Goal: Navigation & Orientation: Find specific page/section

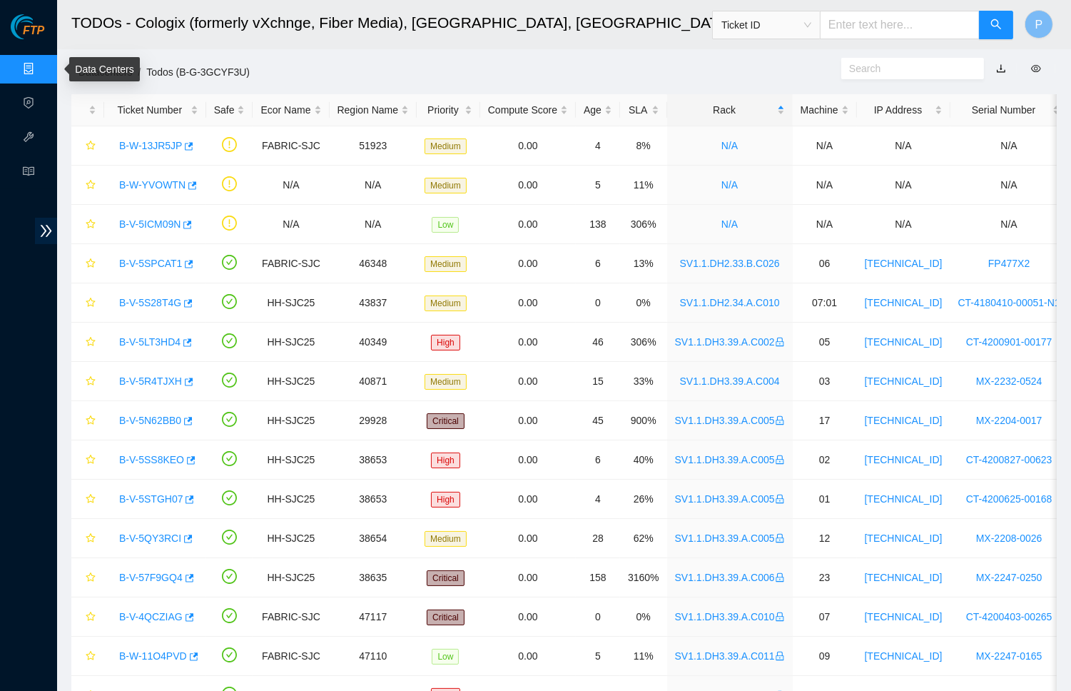
click at [41, 66] on link "Data Centers" at bounding box center [70, 68] width 58 height 11
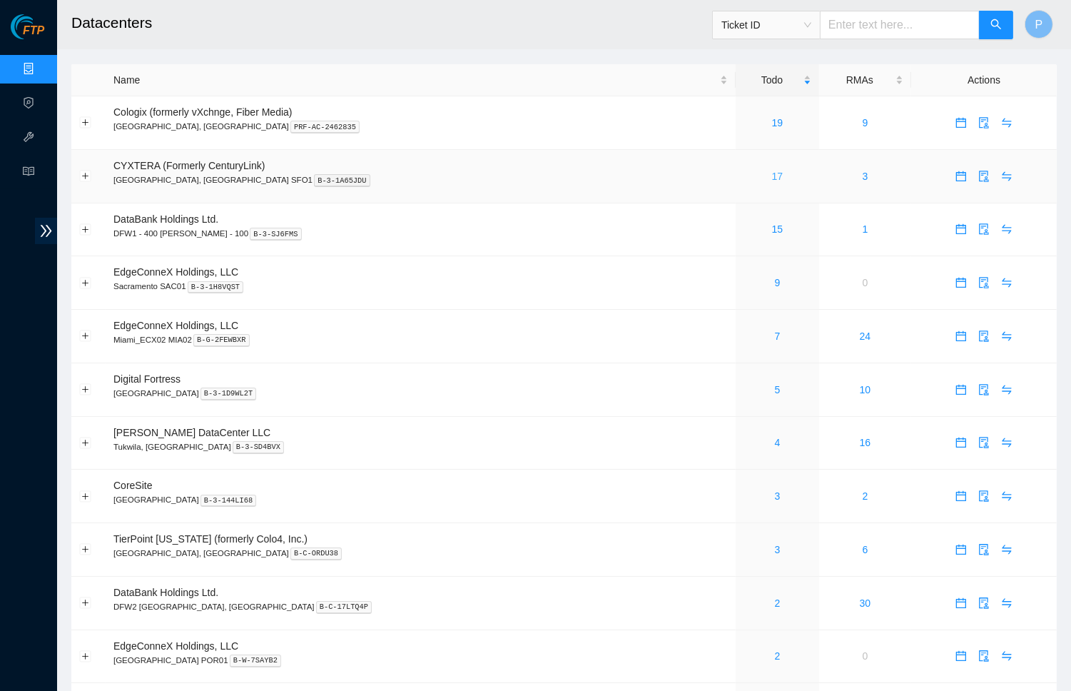
click at [772, 173] on link "17" at bounding box center [777, 176] width 11 height 11
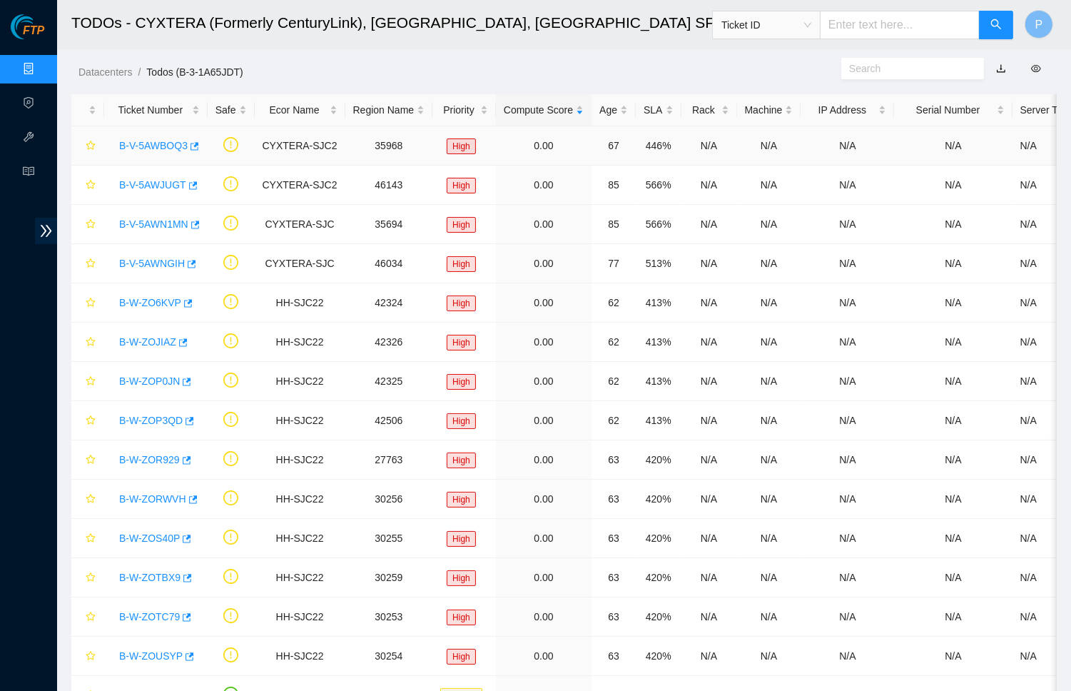
click at [158, 148] on link "B-V-5AWBOQ3" at bounding box center [153, 145] width 68 height 11
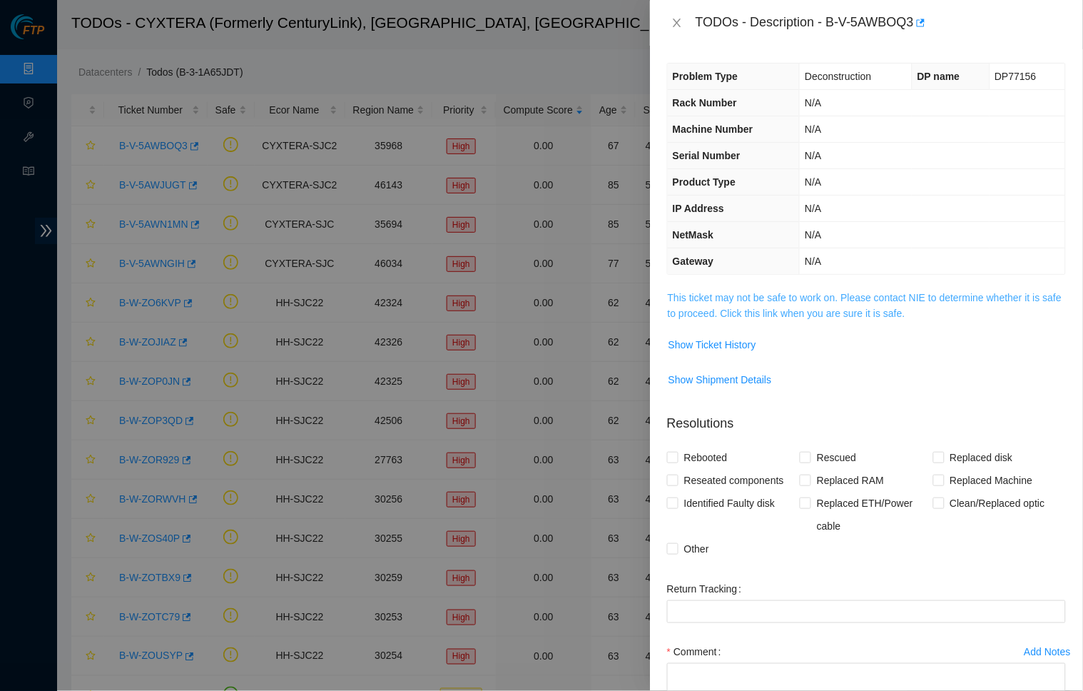
click at [767, 297] on link "This ticket may not be safe to work on. Please contact NIE to determine whether…" at bounding box center [865, 305] width 394 height 27
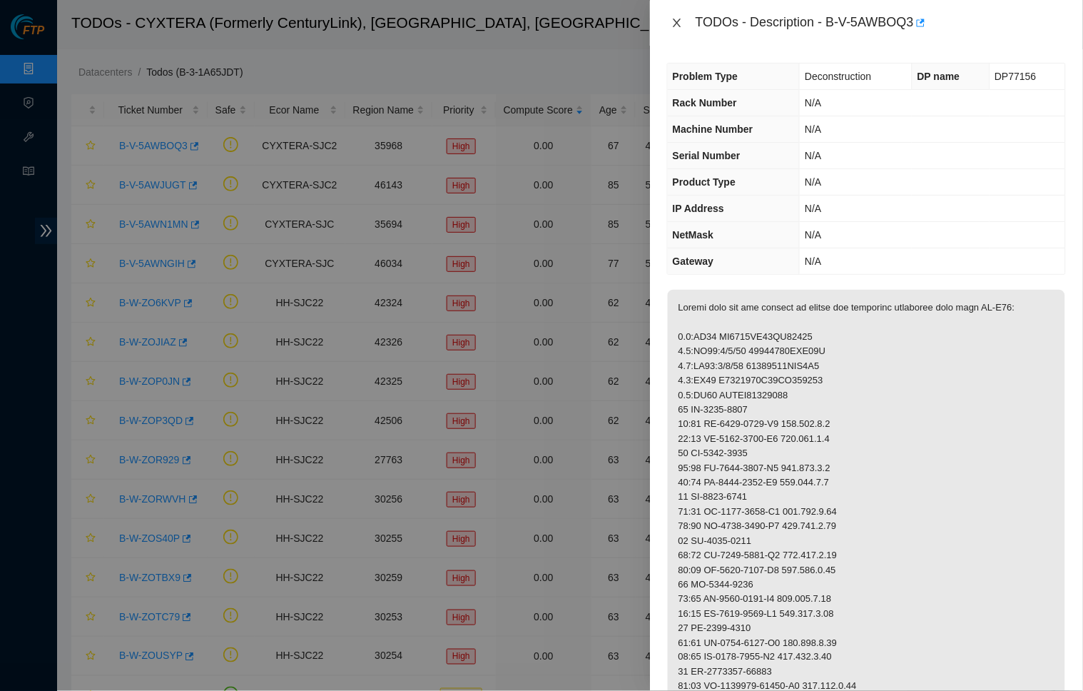
click at [676, 26] on icon "close" at bounding box center [676, 22] width 11 height 11
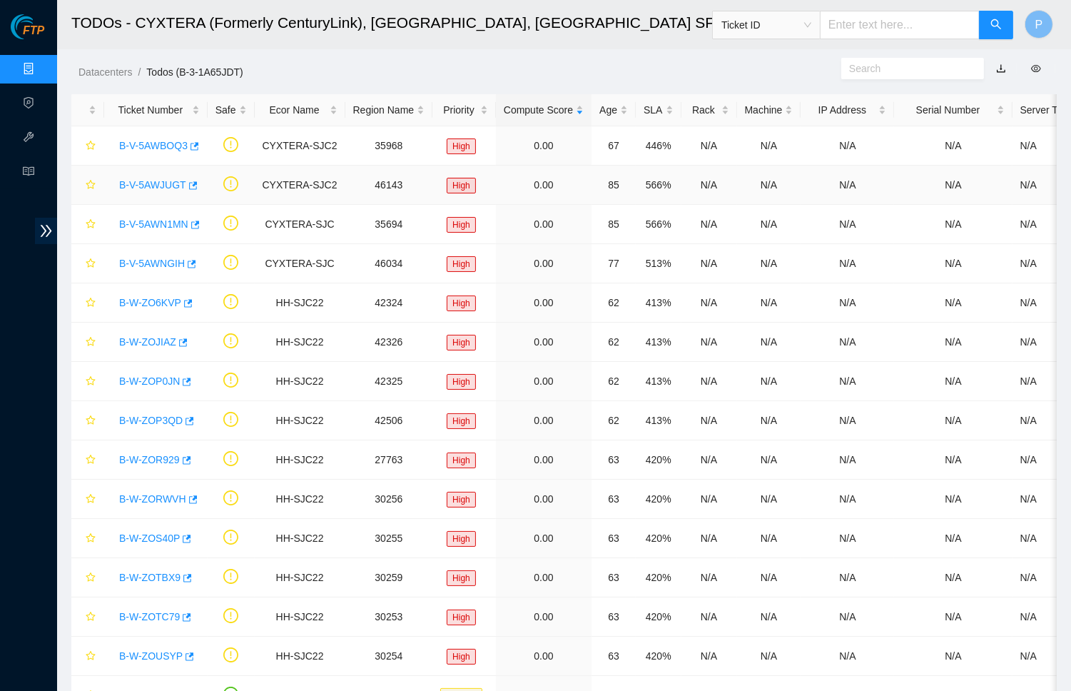
click at [153, 181] on link "B-V-5AWJUGT" at bounding box center [152, 184] width 67 height 11
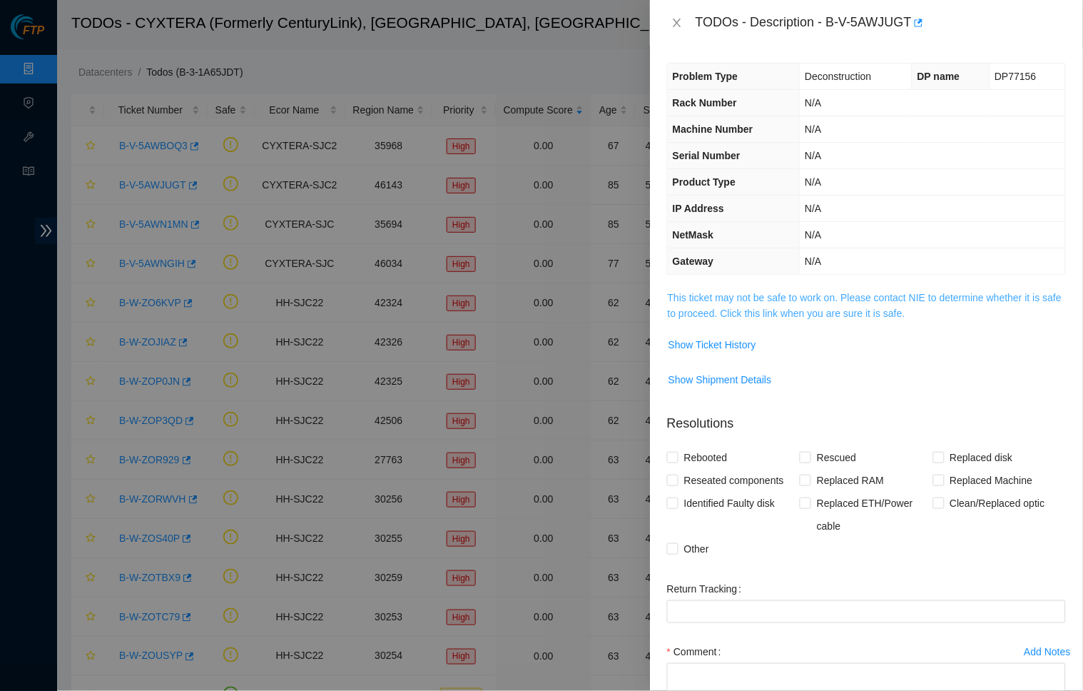
click at [755, 305] on link "This ticket may not be safe to work on. Please contact NIE to determine whether…" at bounding box center [865, 305] width 394 height 27
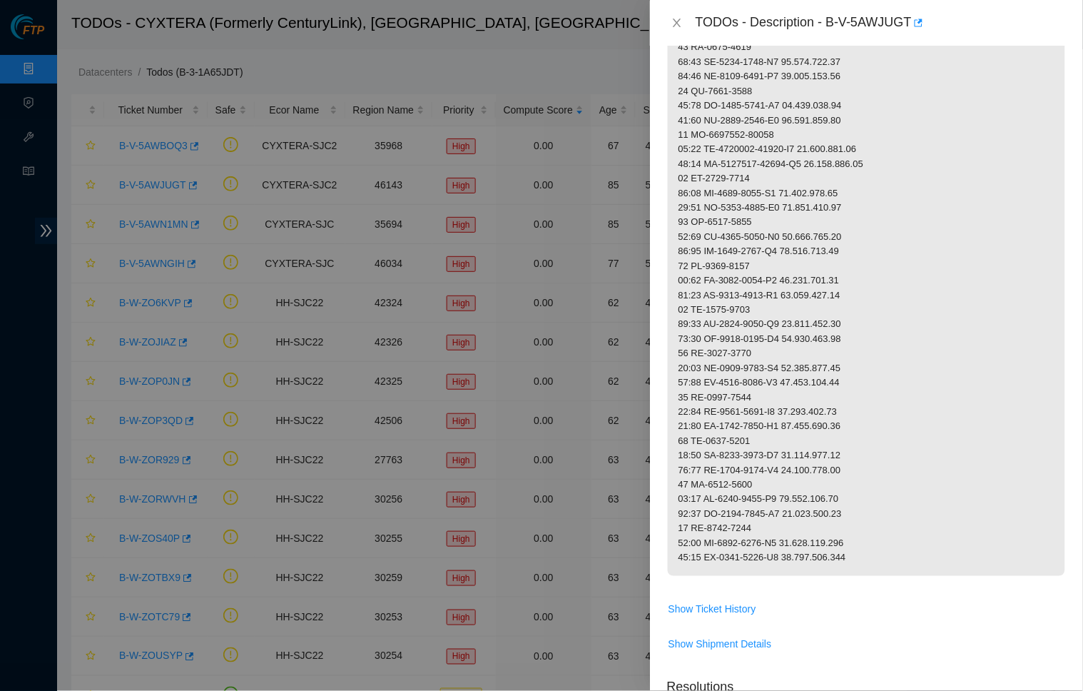
scroll to position [957, 0]
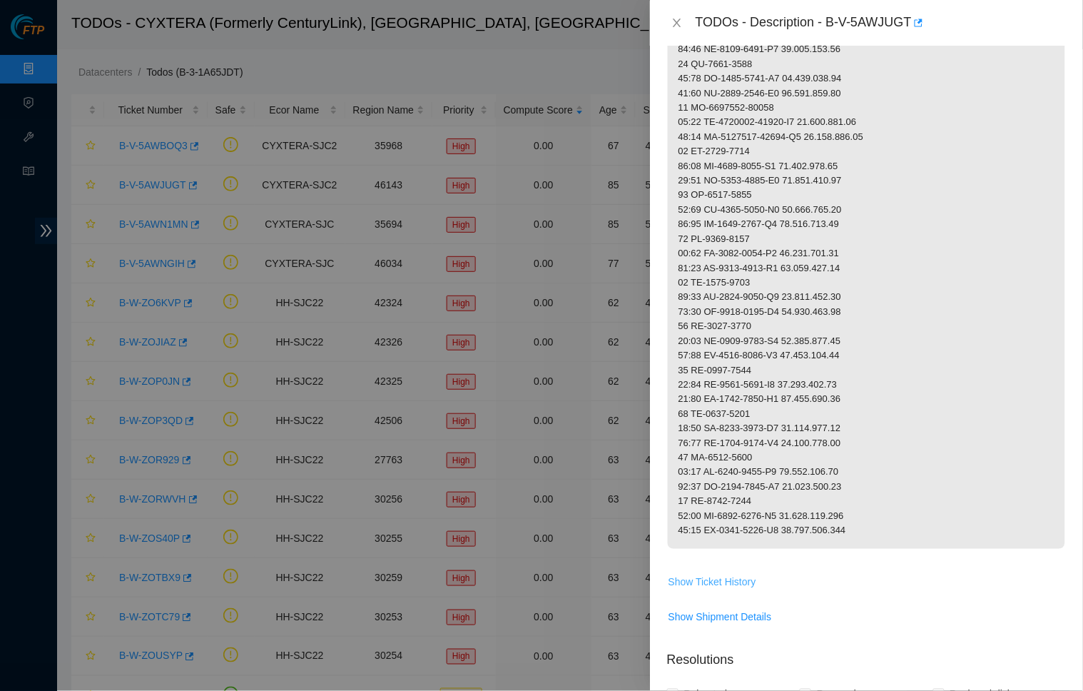
click at [721, 574] on span "Show Ticket History" at bounding box center [712, 582] width 88 height 16
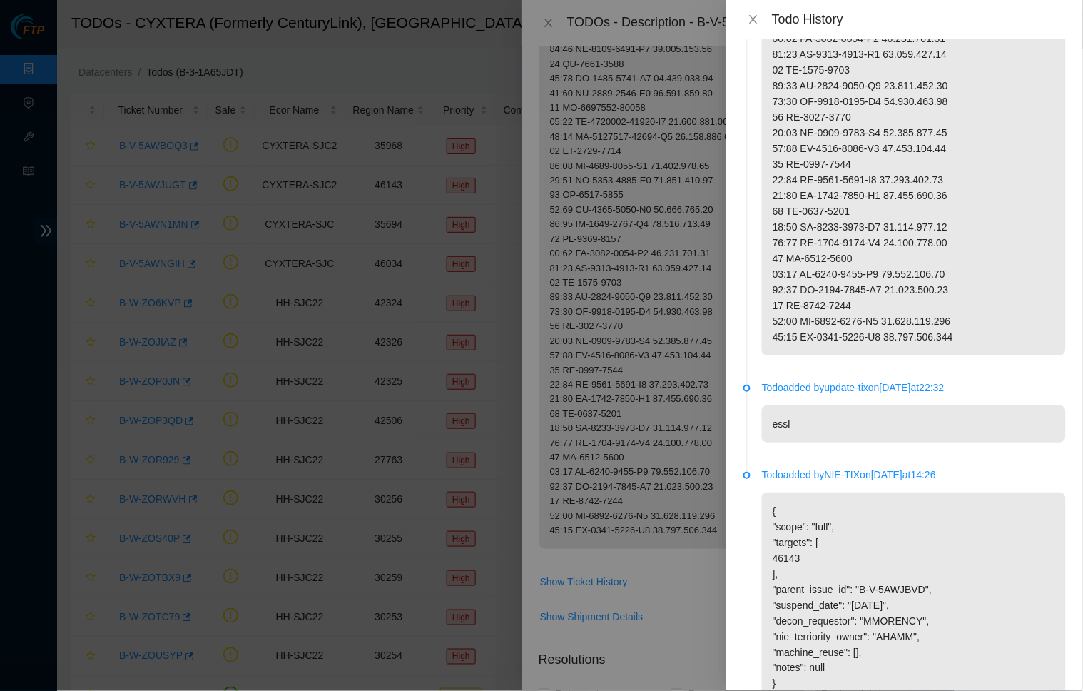
scroll to position [1044, 0]
click at [758, 16] on icon "close" at bounding box center [753, 19] width 11 height 11
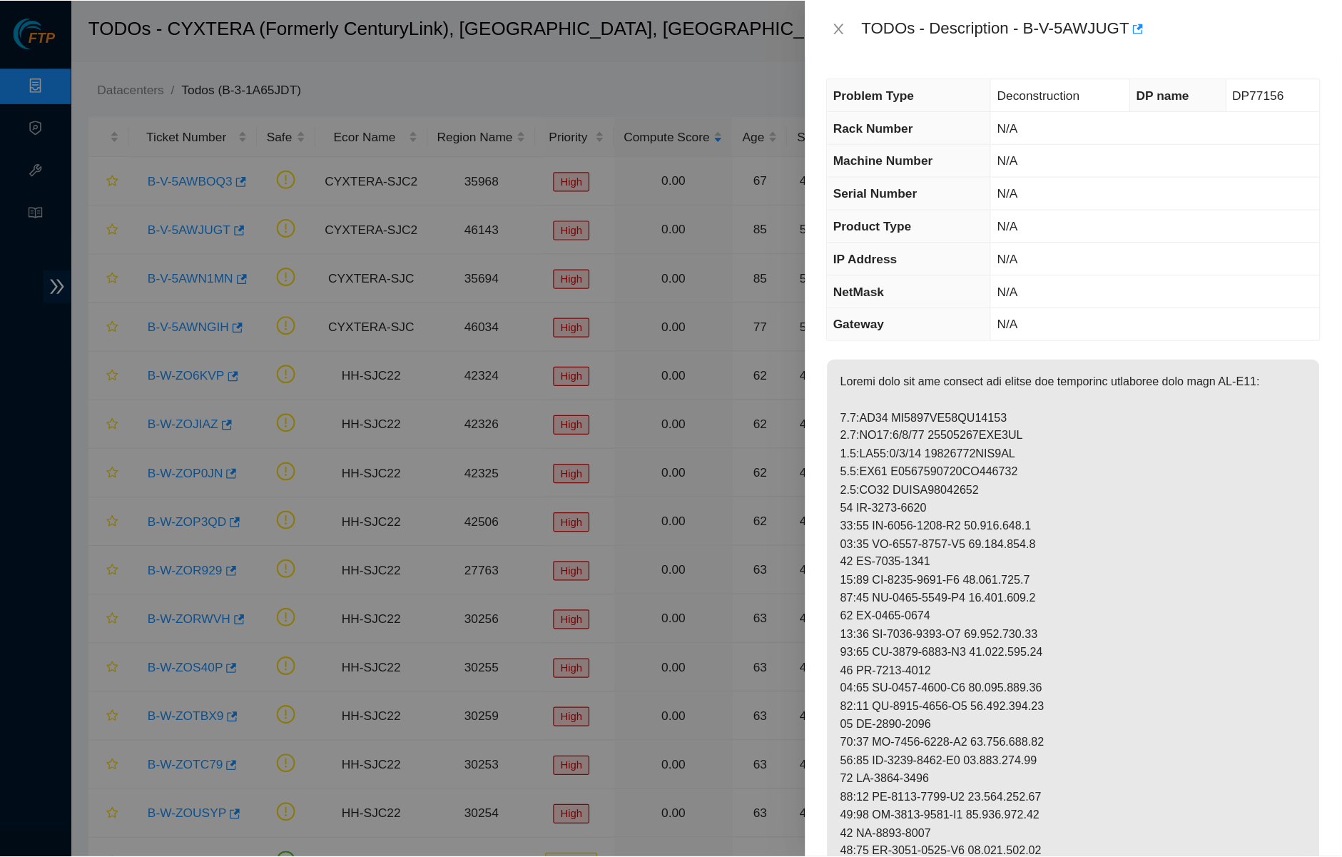
scroll to position [0, 0]
click at [676, 16] on button "Close" at bounding box center [677, 23] width 20 height 14
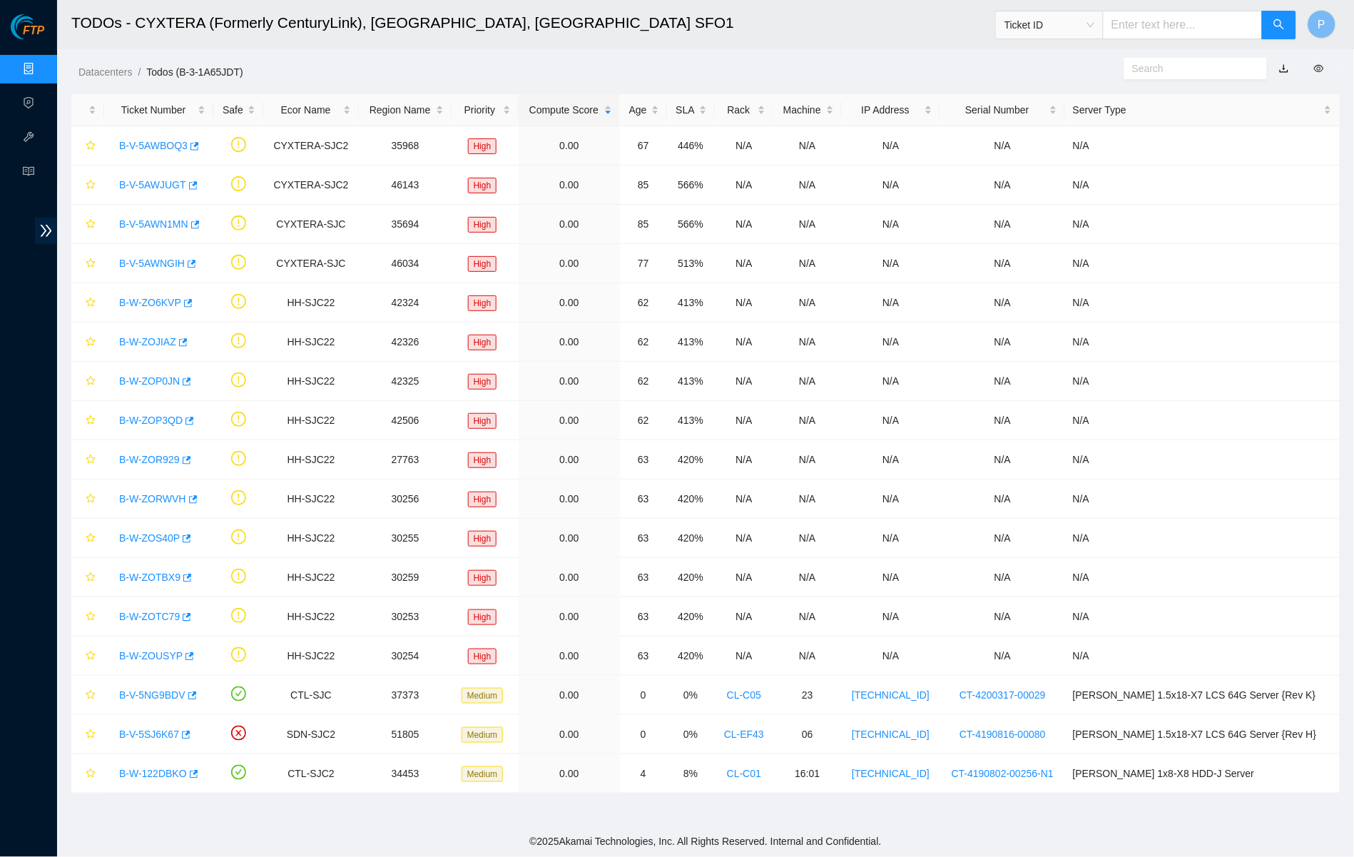
click at [352, 75] on ol "Datacenters / Todos (B-3-1A65JDT) /" at bounding box center [554, 72] width 952 height 16
click at [41, 68] on link "Data Centers" at bounding box center [70, 68] width 58 height 11
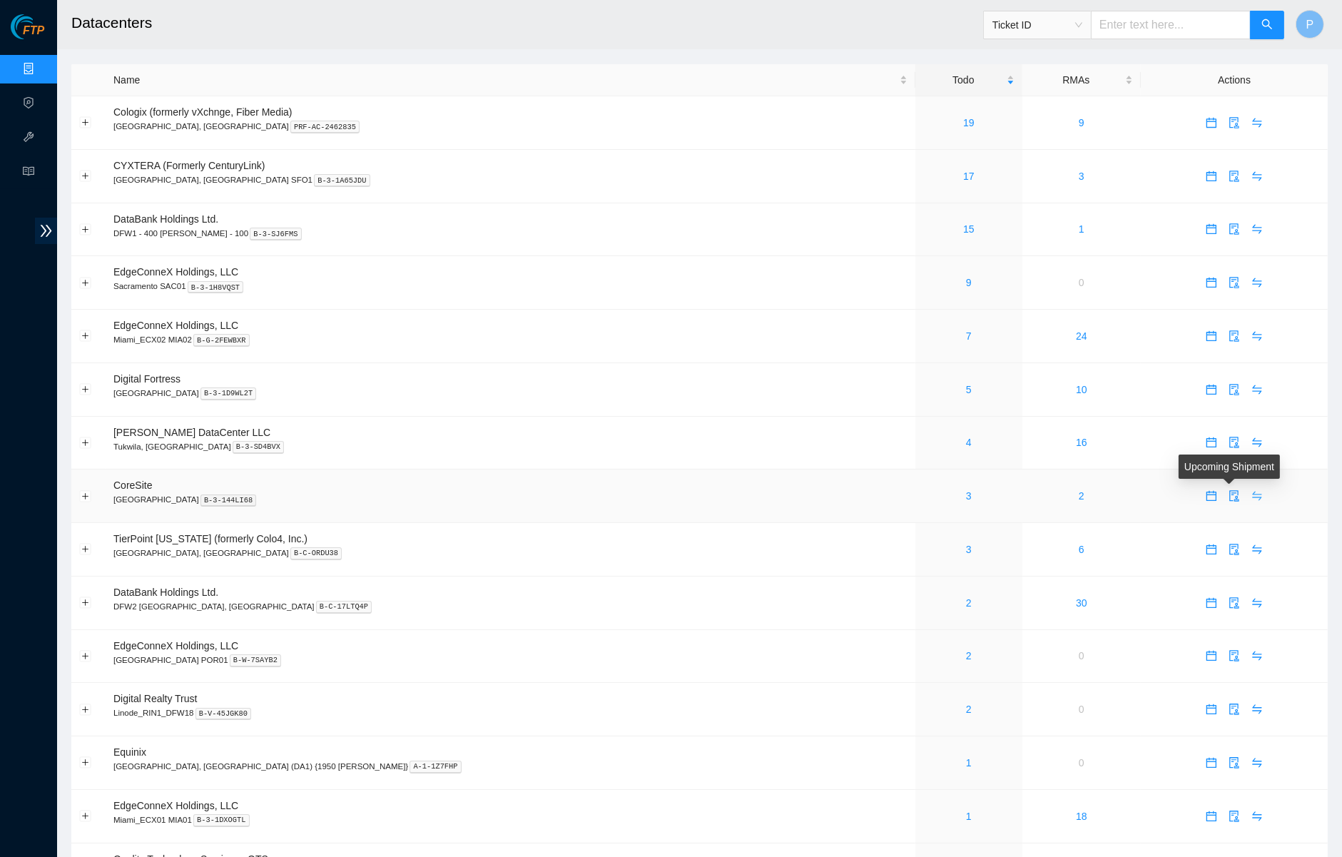
click at [1251, 490] on icon "swap" at bounding box center [1256, 495] width 11 height 11
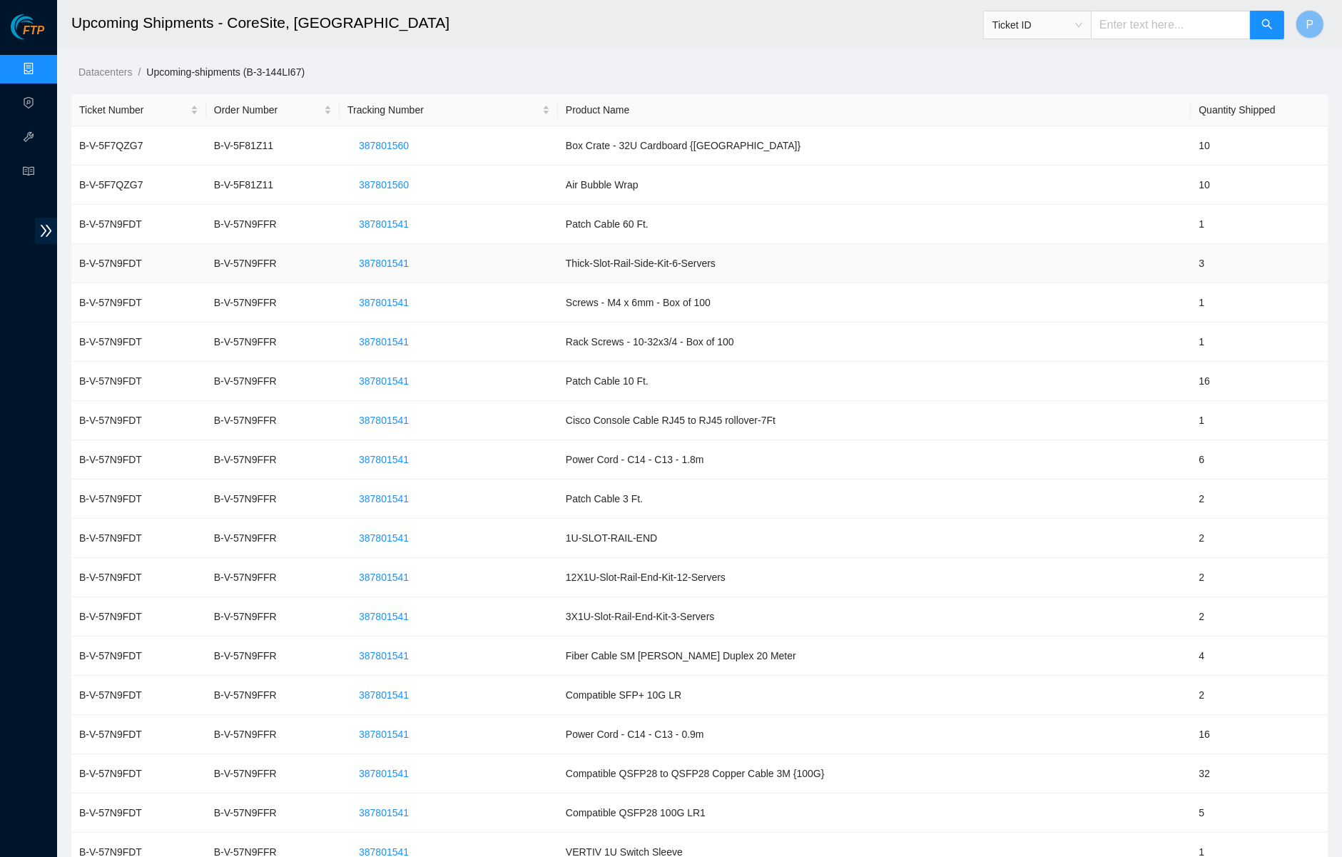
scroll to position [27, 0]
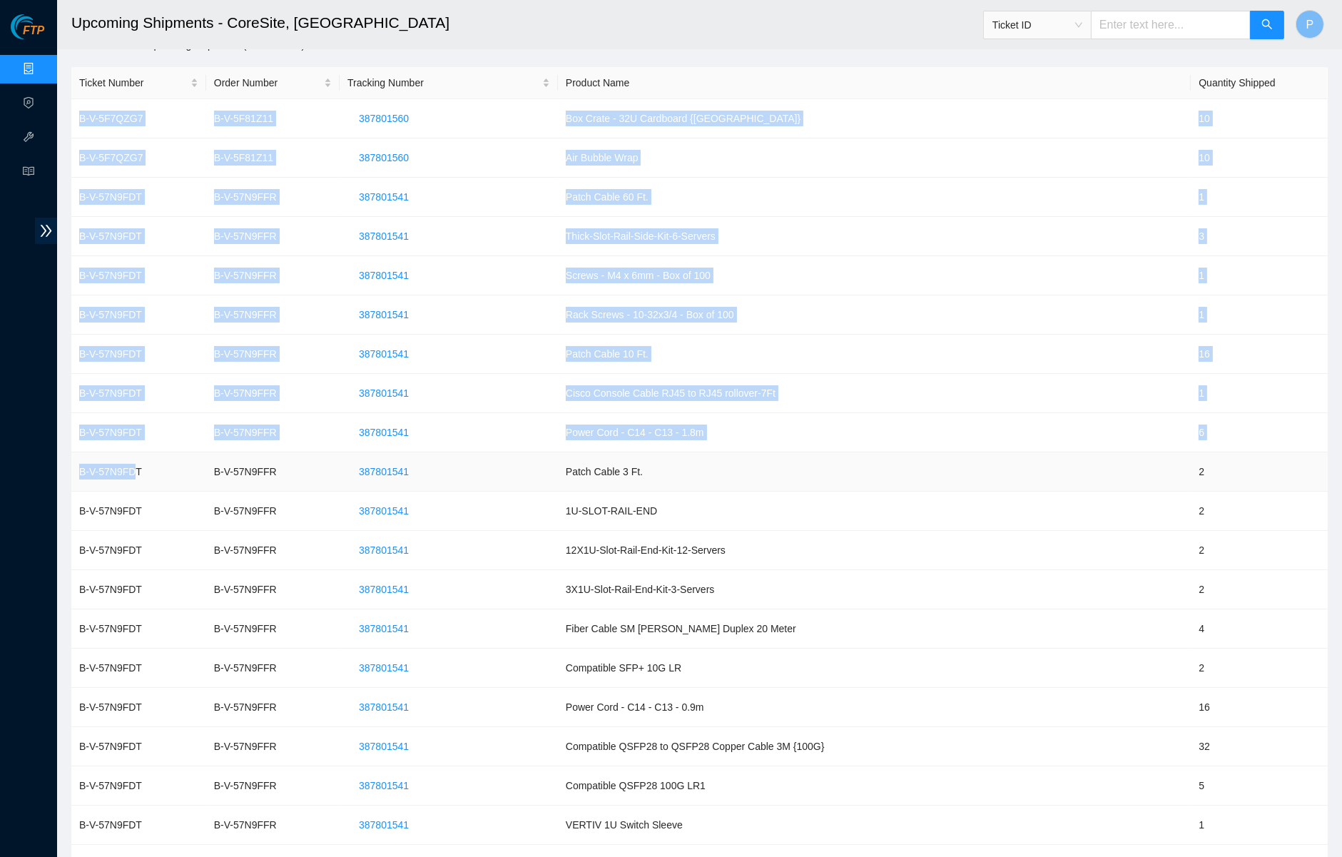
drag, startPoint x: 80, startPoint y: 113, endPoint x: 141, endPoint y: 472, distance: 364.8
click at [141, 472] on tbody "B-V-5F7QZG7 B-V-5F81Z11 387801560 Box Crate - 32U Cardboard {[GEOGRAPHIC_DATA]}…" at bounding box center [699, 707] width 1256 height 1216
click at [144, 454] on td "B-V-57N9FDT" at bounding box center [138, 471] width 135 height 39
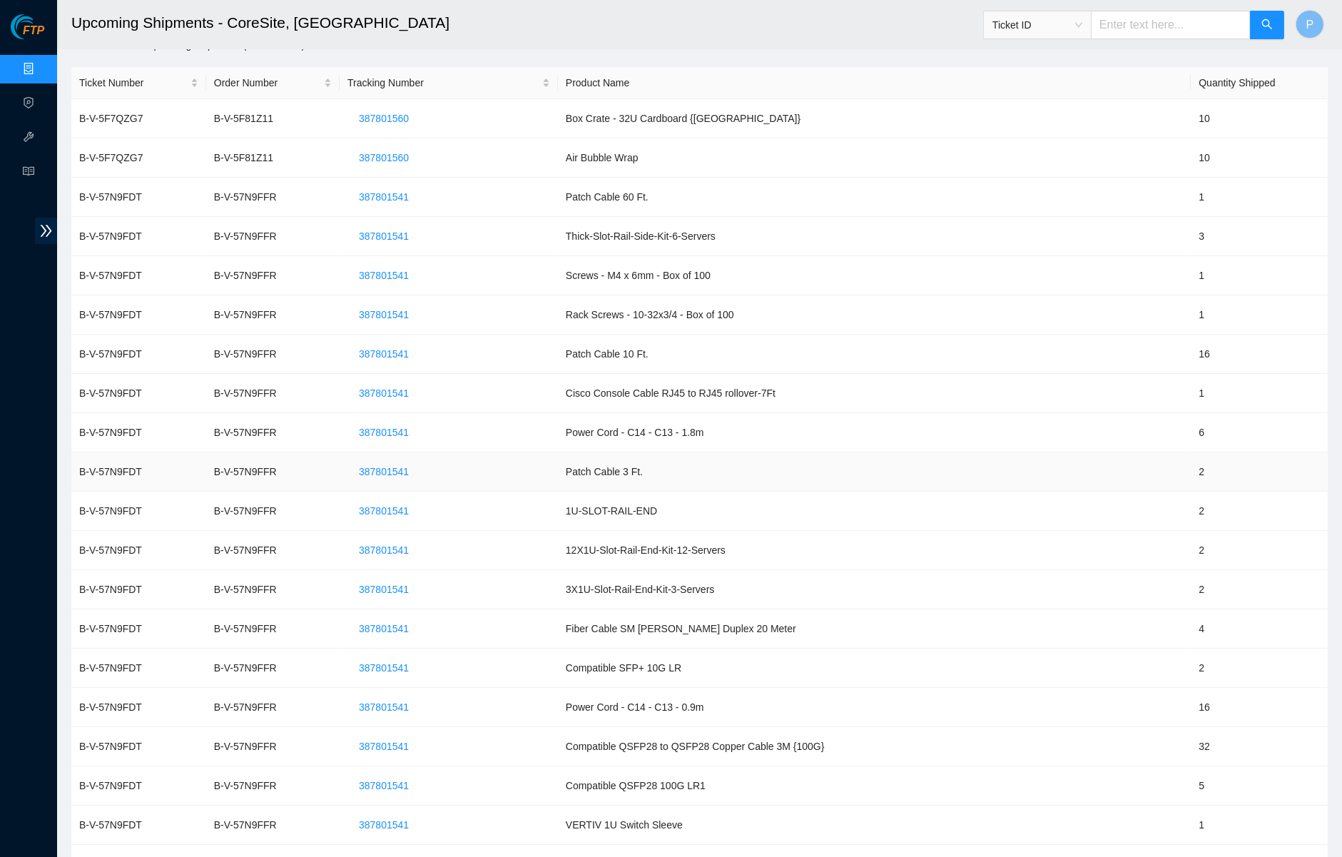
scroll to position [0, 0]
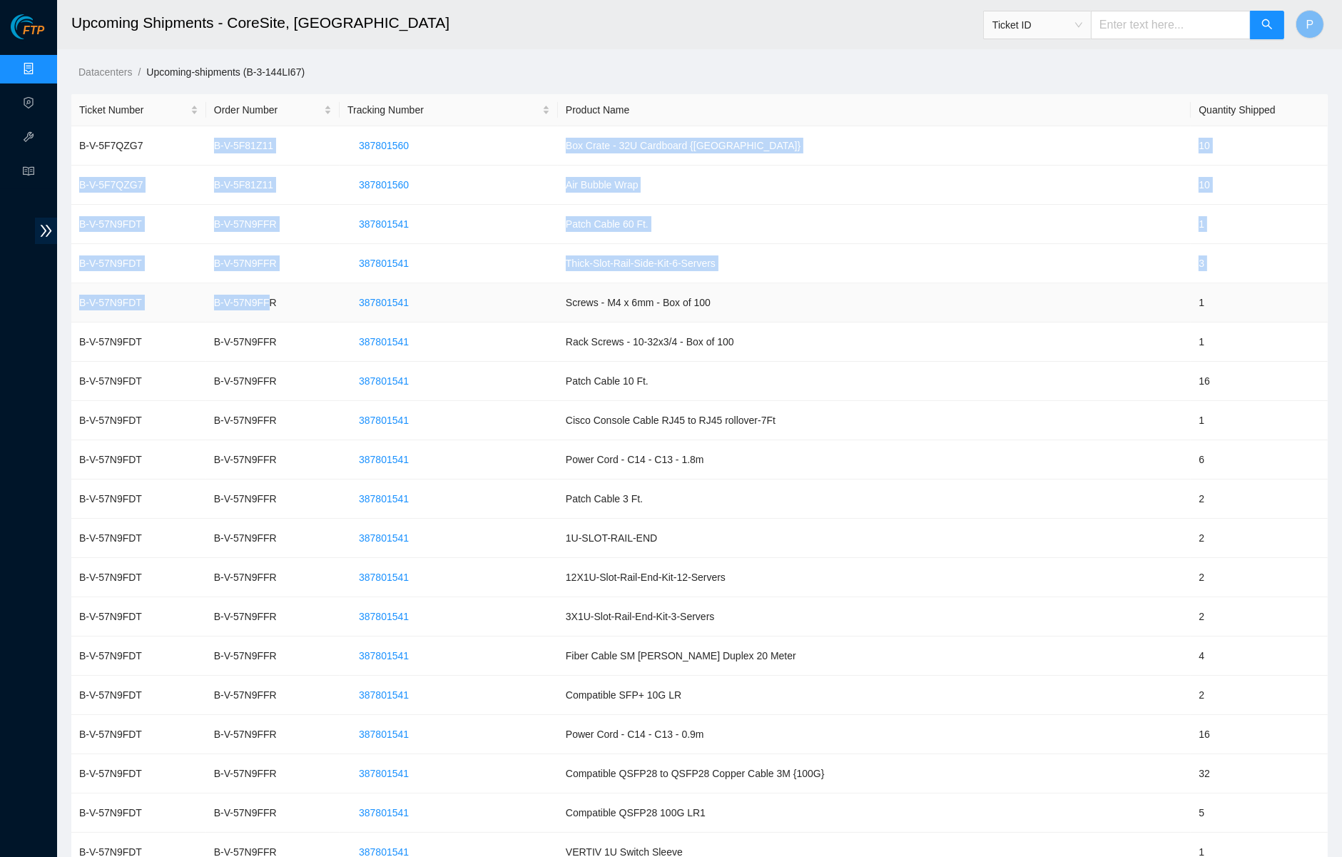
drag, startPoint x: 225, startPoint y: 144, endPoint x: 283, endPoint y: 300, distance: 166.6
click at [283, 300] on tbody "B-V-5F7QZG7 B-V-5F81Z11 387801560 Box Crate - 32U Cardboard {[GEOGRAPHIC_DATA]}…" at bounding box center [699, 734] width 1256 height 1216
click at [306, 246] on td "B-V-57N9FFR" at bounding box center [272, 263] width 133 height 39
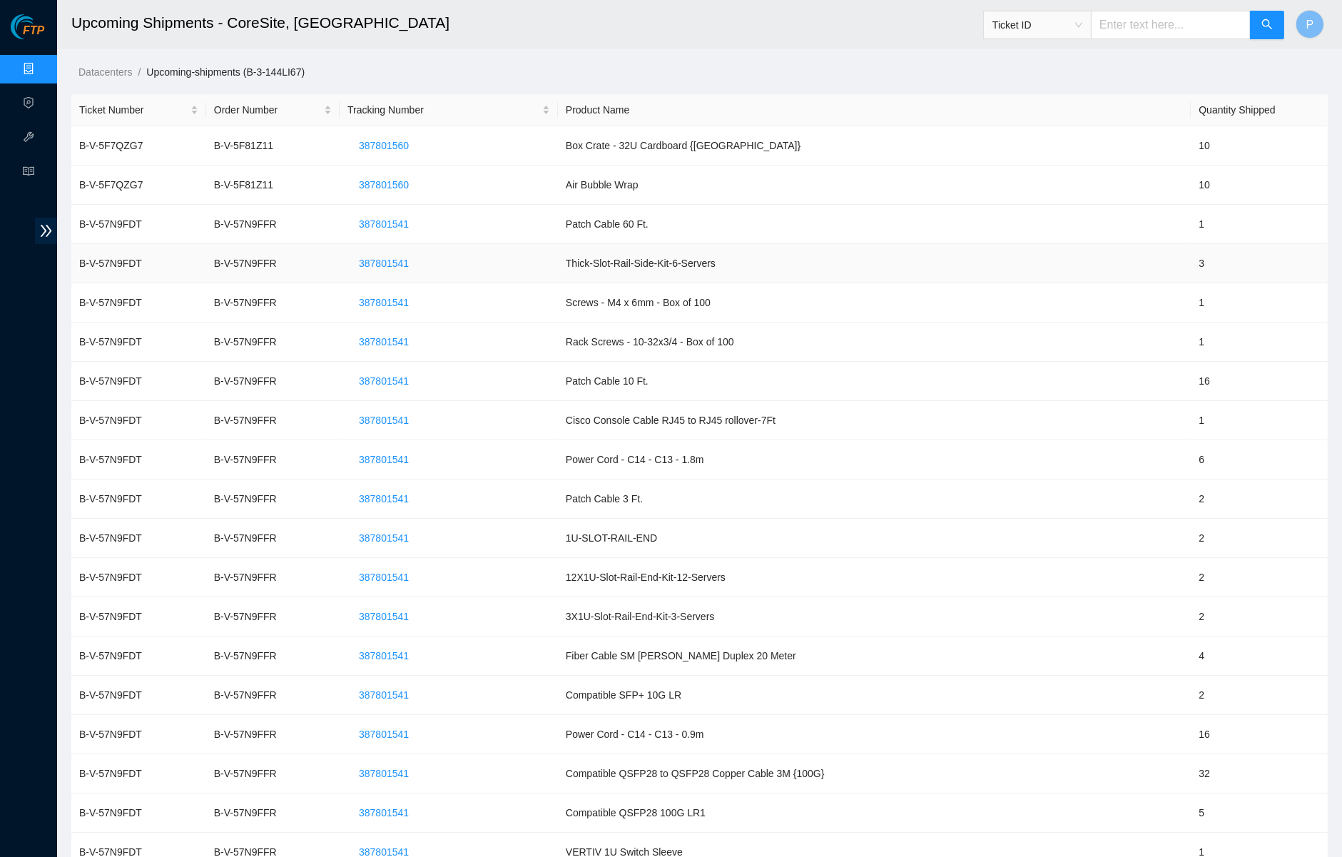
click at [648, 245] on td "Thick-Slot-Rail-Side-Kit-6-Servers" at bounding box center [874, 263] width 633 height 39
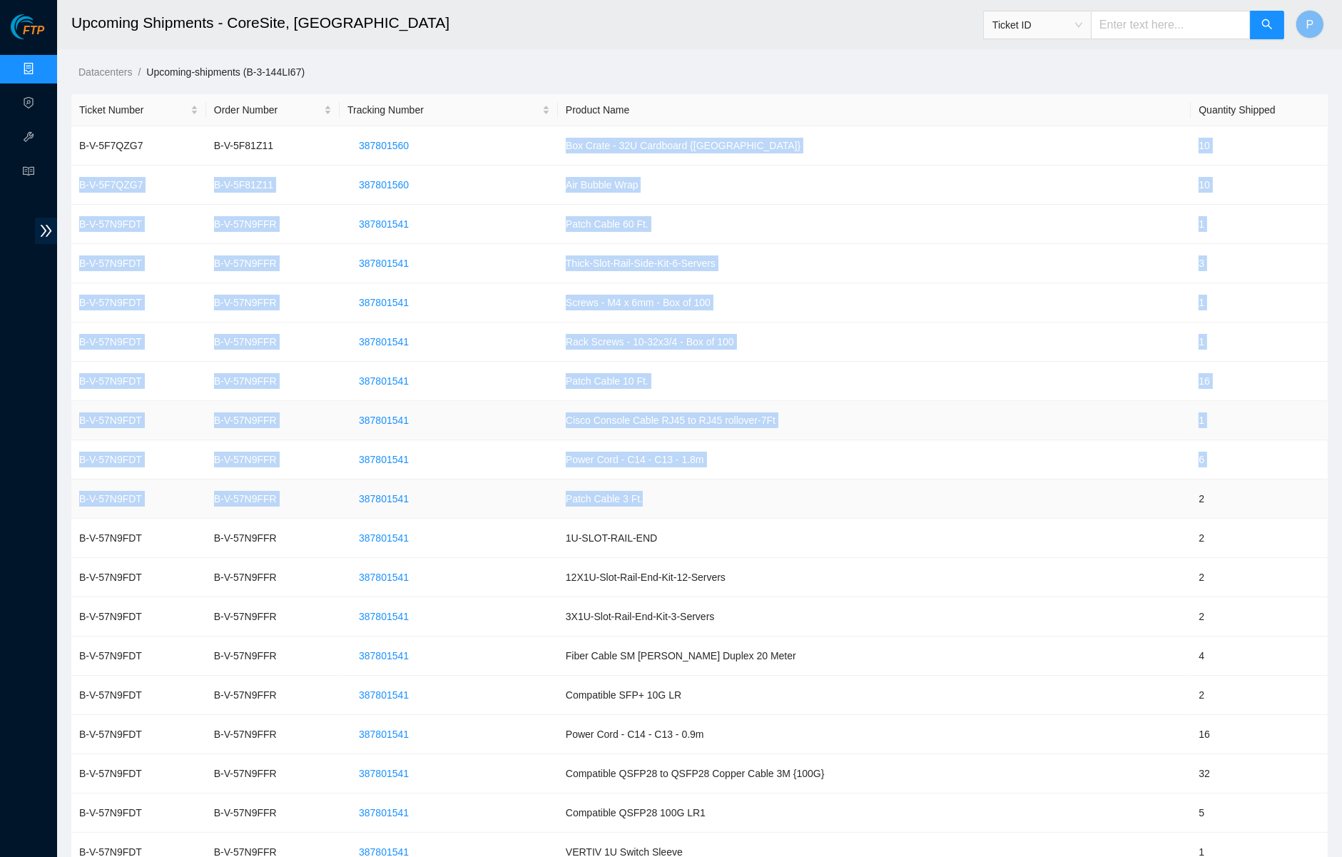
drag, startPoint x: 601, startPoint y: 140, endPoint x: 783, endPoint y: 502, distance: 404.5
click at [783, 502] on tbody "B-V-5F7QZG7 B-V-5F81Z11 387801560 Box Crate - 32U Cardboard {[GEOGRAPHIC_DATA]}…" at bounding box center [699, 734] width 1256 height 1216
click at [777, 491] on td "Patch Cable 3 Ft." at bounding box center [874, 498] width 633 height 39
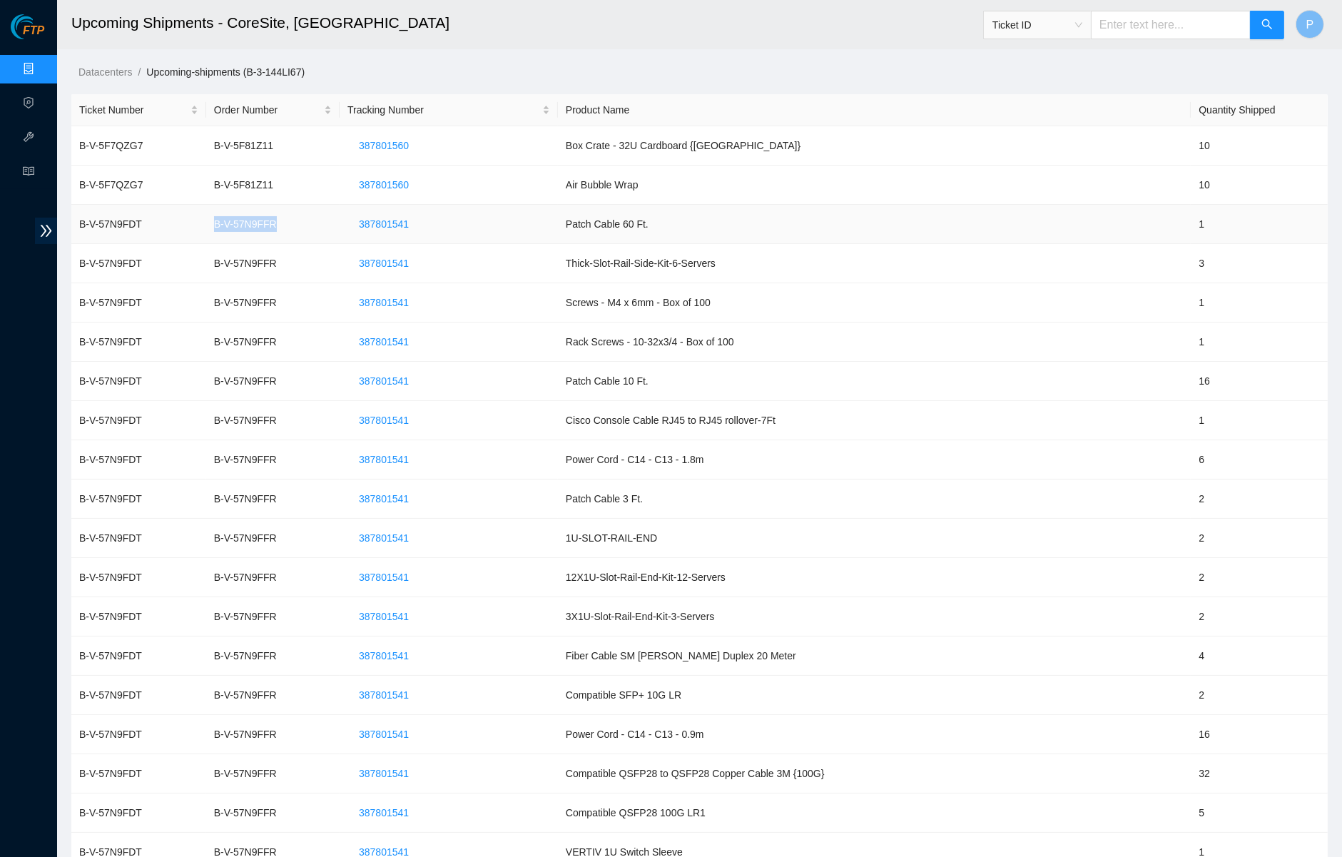
drag, startPoint x: 225, startPoint y: 220, endPoint x: 292, endPoint y: 216, distance: 66.5
click at [292, 216] on td "B-V-57N9FFR" at bounding box center [272, 224] width 133 height 39
drag, startPoint x: 216, startPoint y: 263, endPoint x: 341, endPoint y: 260, distance: 124.9
click at [341, 260] on tr "B-V-57N9FDT B-V-57N9FFR 387801541 Thick-Slot-Rail-Side-Kit-6-Servers 3" at bounding box center [699, 263] width 1256 height 39
drag, startPoint x: 220, startPoint y: 299, endPoint x: 303, endPoint y: 297, distance: 82.8
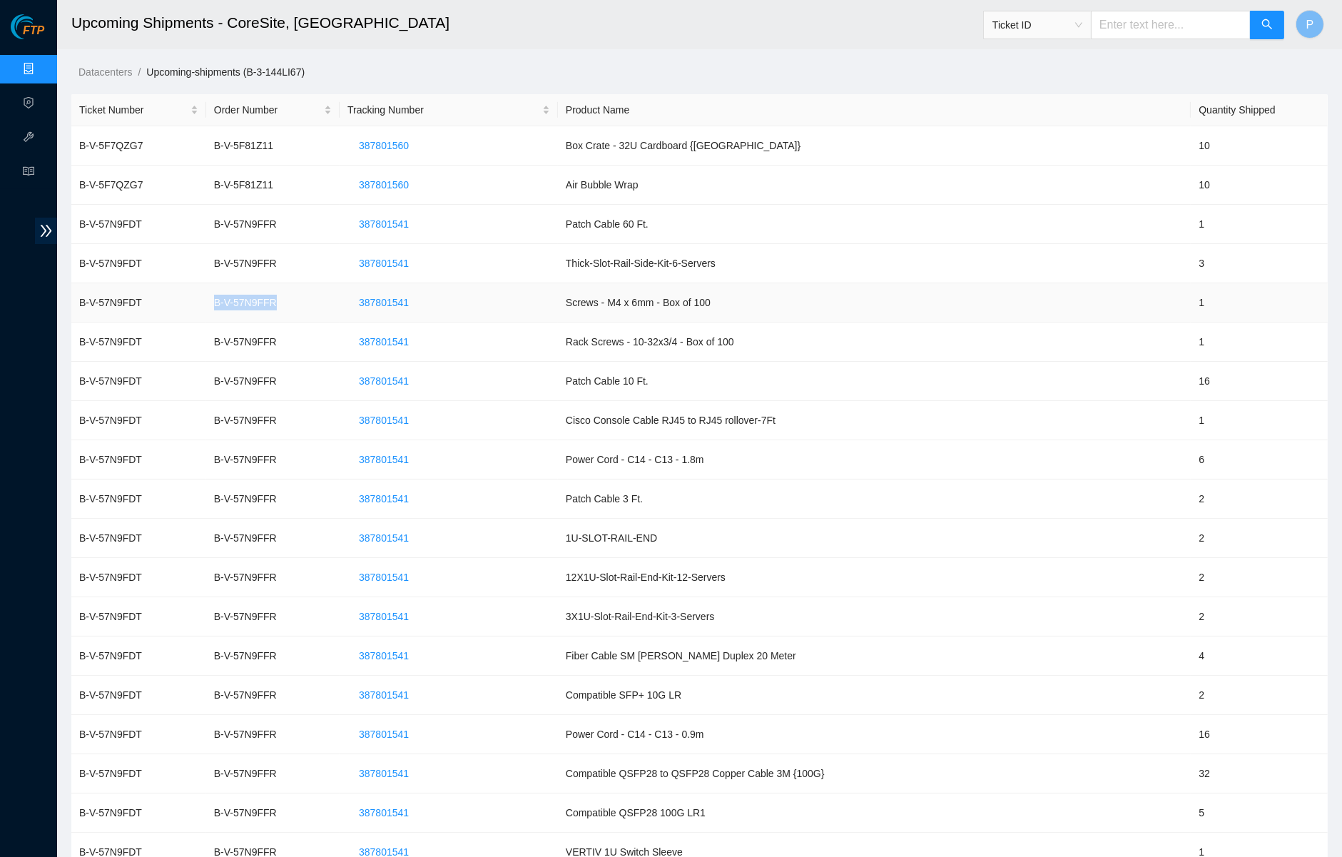
click at [303, 297] on td "B-V-57N9FFR" at bounding box center [272, 302] width 133 height 39
click at [761, 251] on td "Thick-Slot-Rail-Side-Kit-6-Servers" at bounding box center [874, 263] width 633 height 39
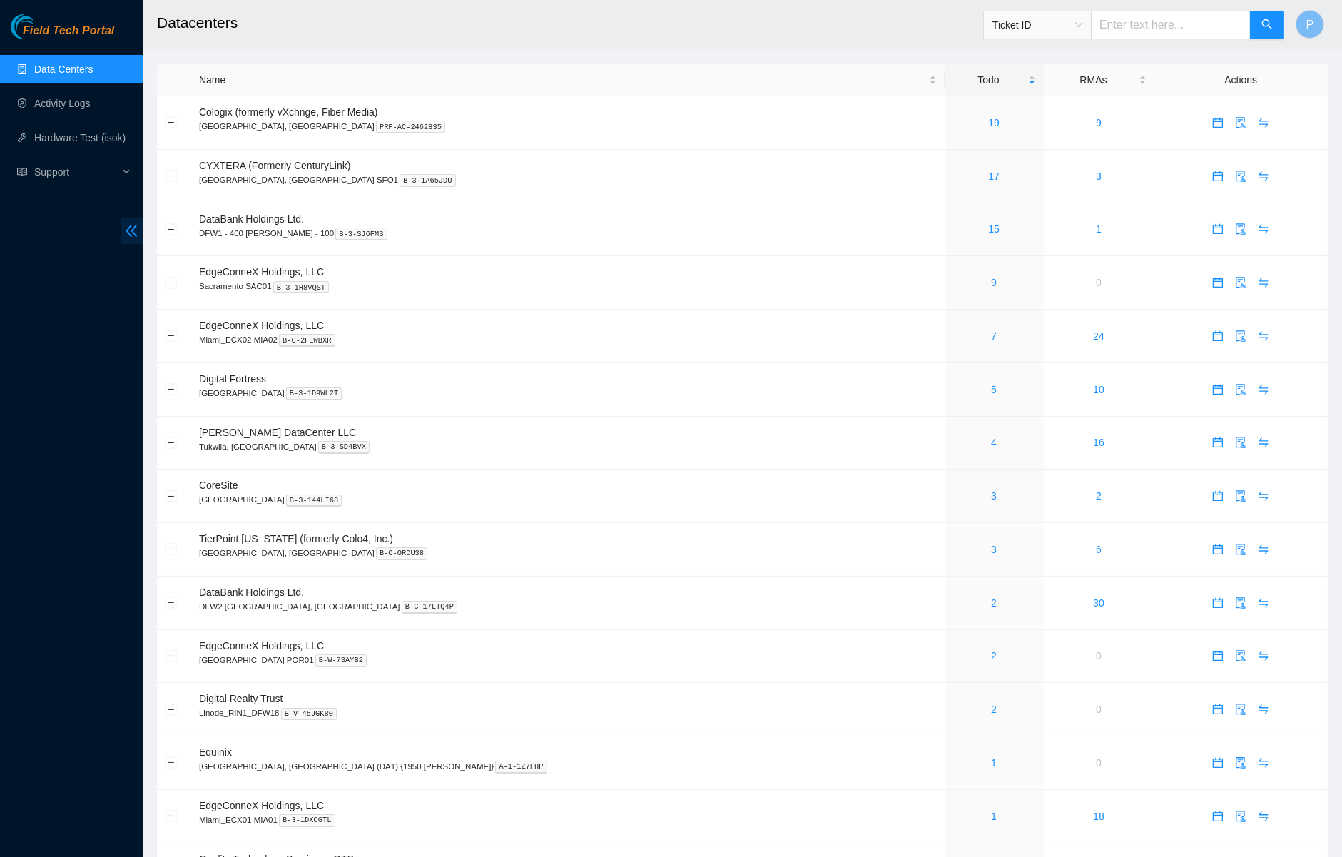
drag, startPoint x: 131, startPoint y: 213, endPoint x: 136, endPoint y: 235, distance: 22.7
click at [133, 216] on div "Field Tech Portal Data Centers Activity Logs Hardware Test (isok) Support" at bounding box center [71, 435] width 143 height 843
click at [134, 234] on icon "double-left" at bounding box center [131, 231] width 11 height 12
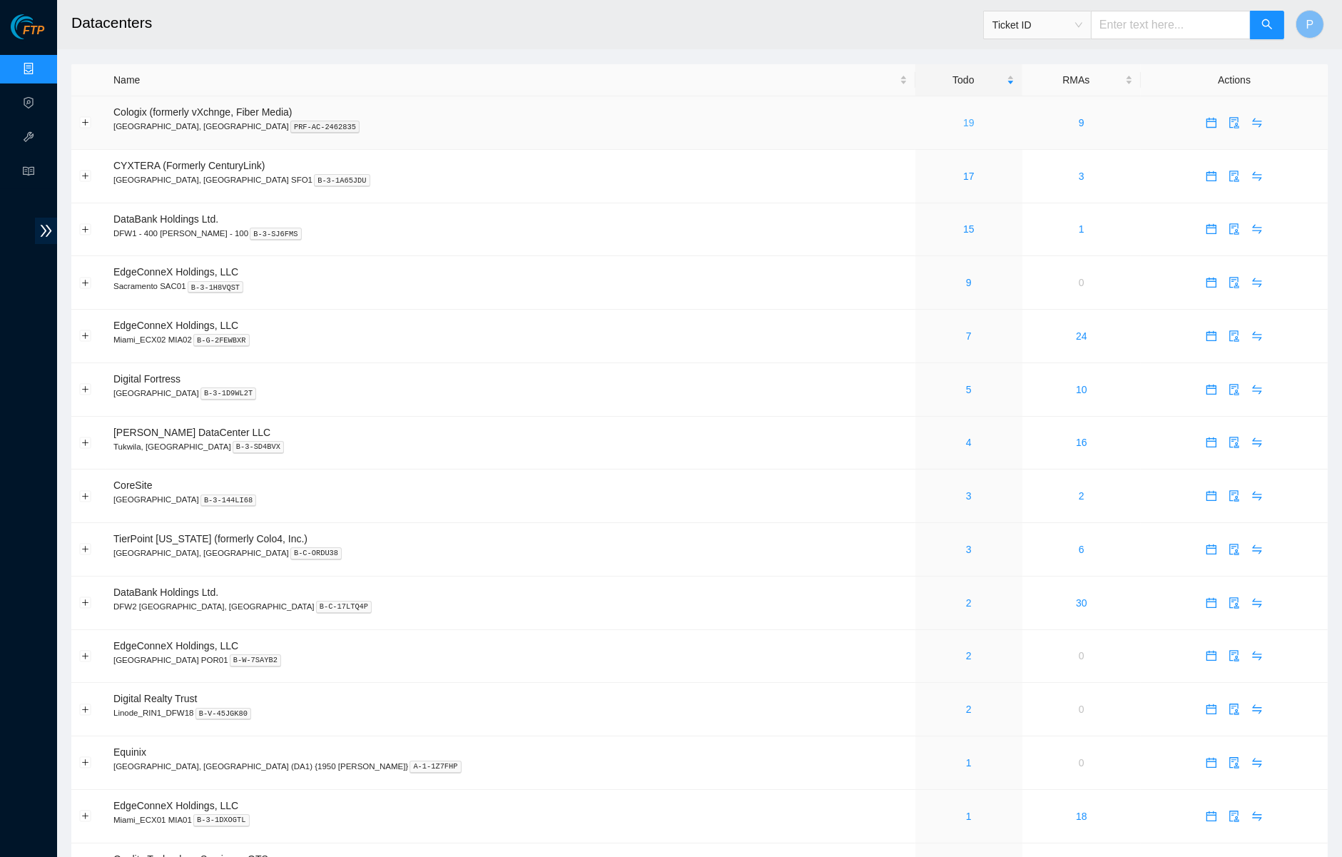
click at [963, 121] on link "19" at bounding box center [968, 122] width 11 height 11
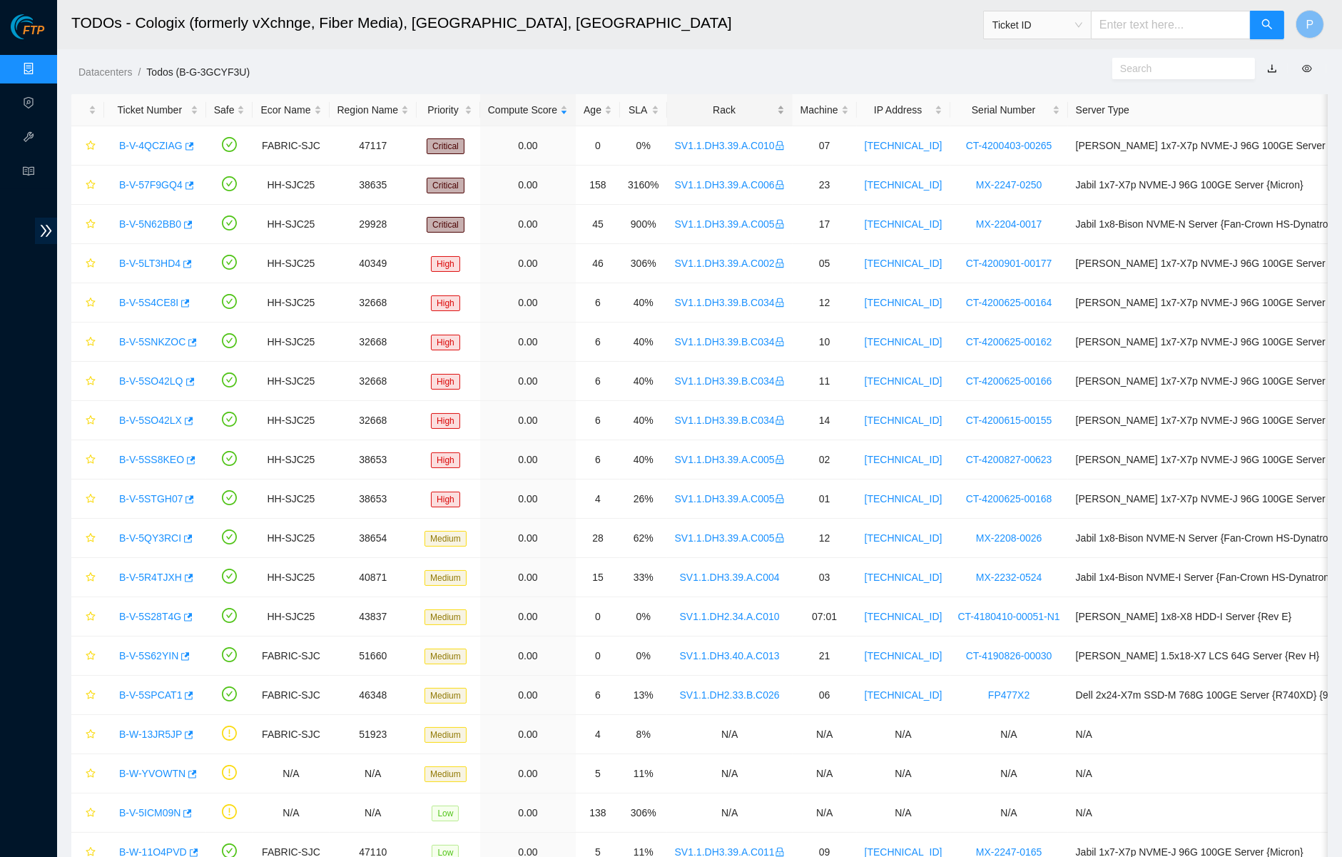
click at [752, 102] on div "Rack" at bounding box center [730, 110] width 110 height 16
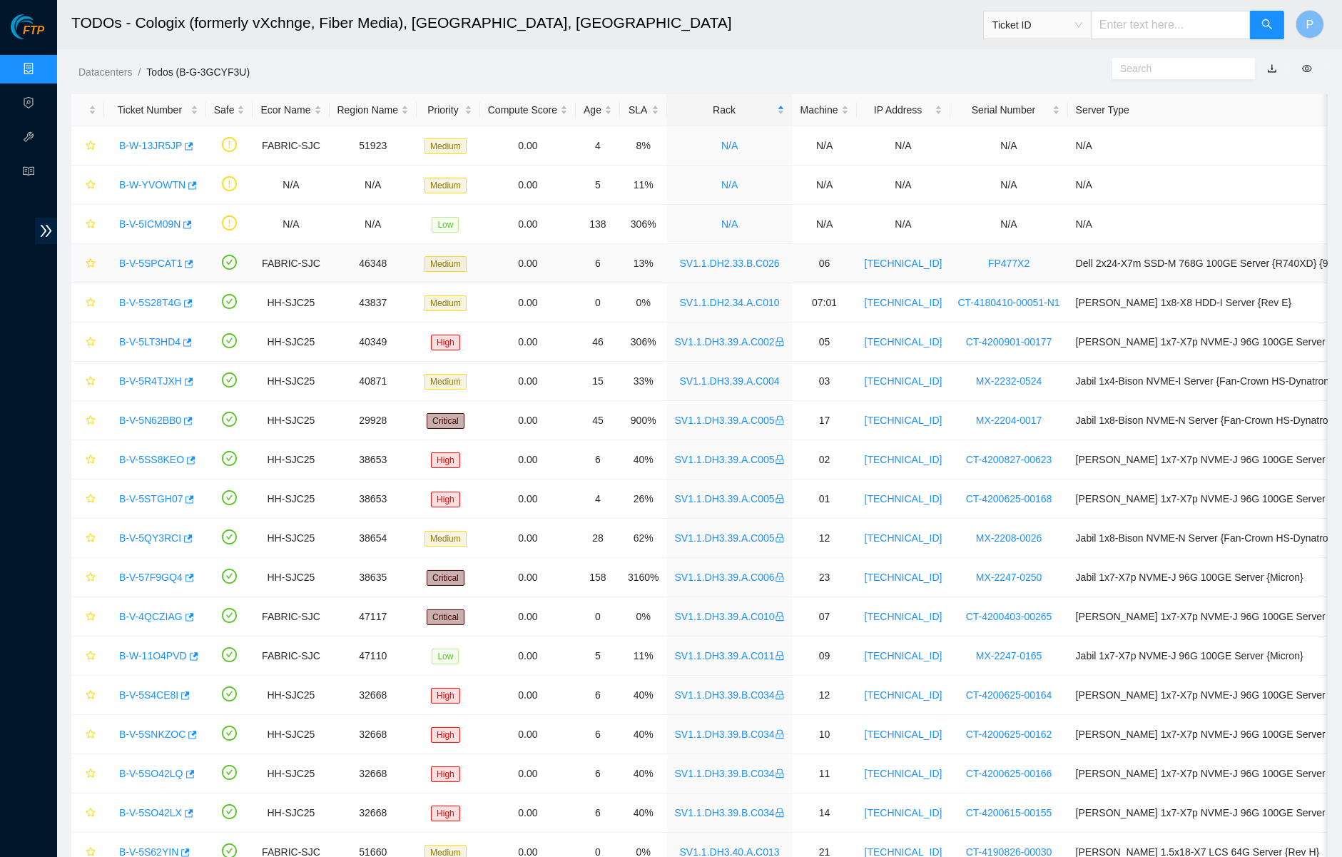
click at [164, 254] on div "B-V-5SPCAT1" at bounding box center [155, 263] width 86 height 23
click at [165, 258] on link "B-V-5SPCAT1" at bounding box center [150, 263] width 63 height 11
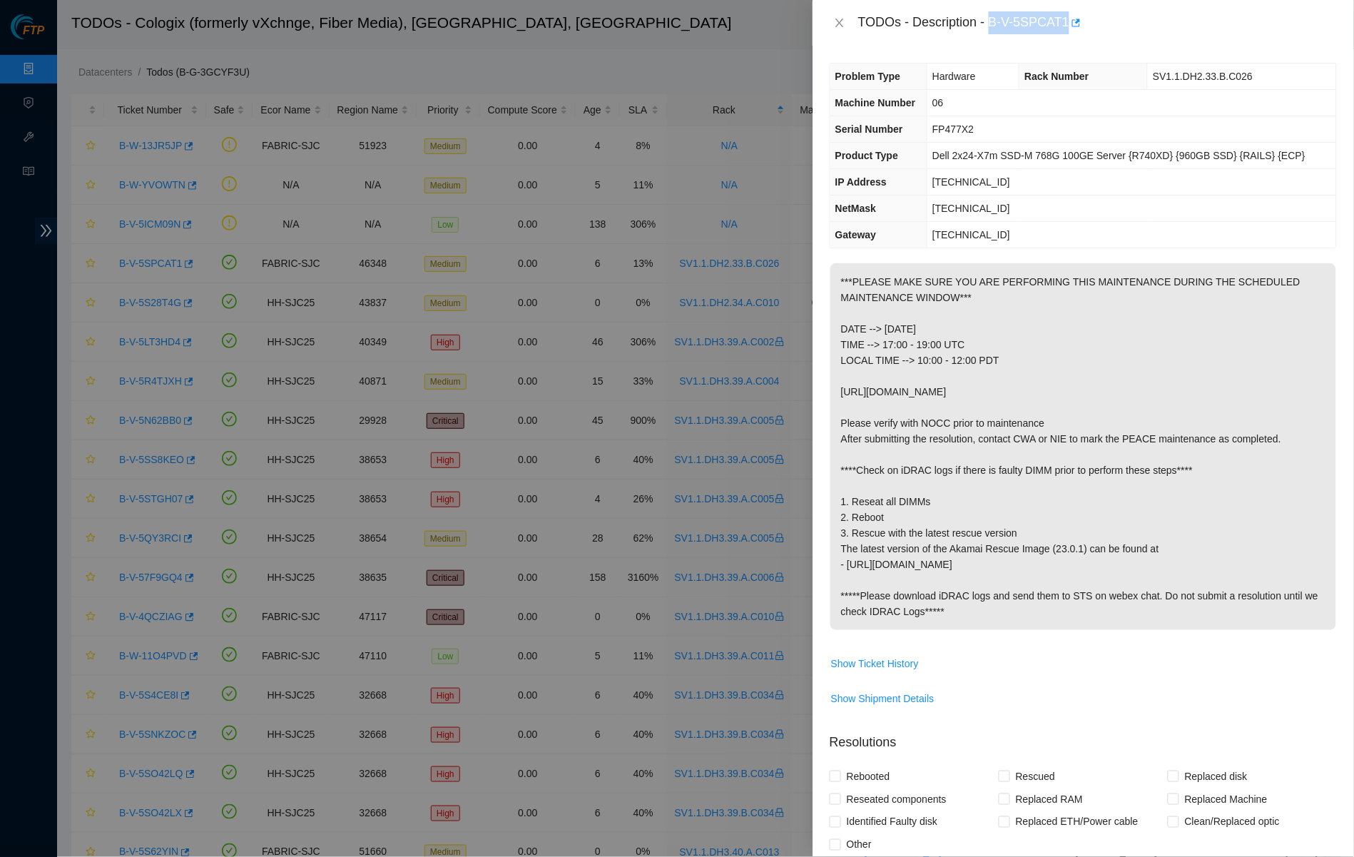
drag, startPoint x: 997, startPoint y: 20, endPoint x: 1077, endPoint y: 21, distance: 79.2
click at [1077, 21] on div "TODOs - Description - B-V-5SPCAT1" at bounding box center [1097, 22] width 479 height 23
copy div "B-V-5SPCAT1"
click at [867, 156] on th "Product Type" at bounding box center [878, 156] width 97 height 26
click at [838, 17] on icon "close" at bounding box center [839, 22] width 11 height 11
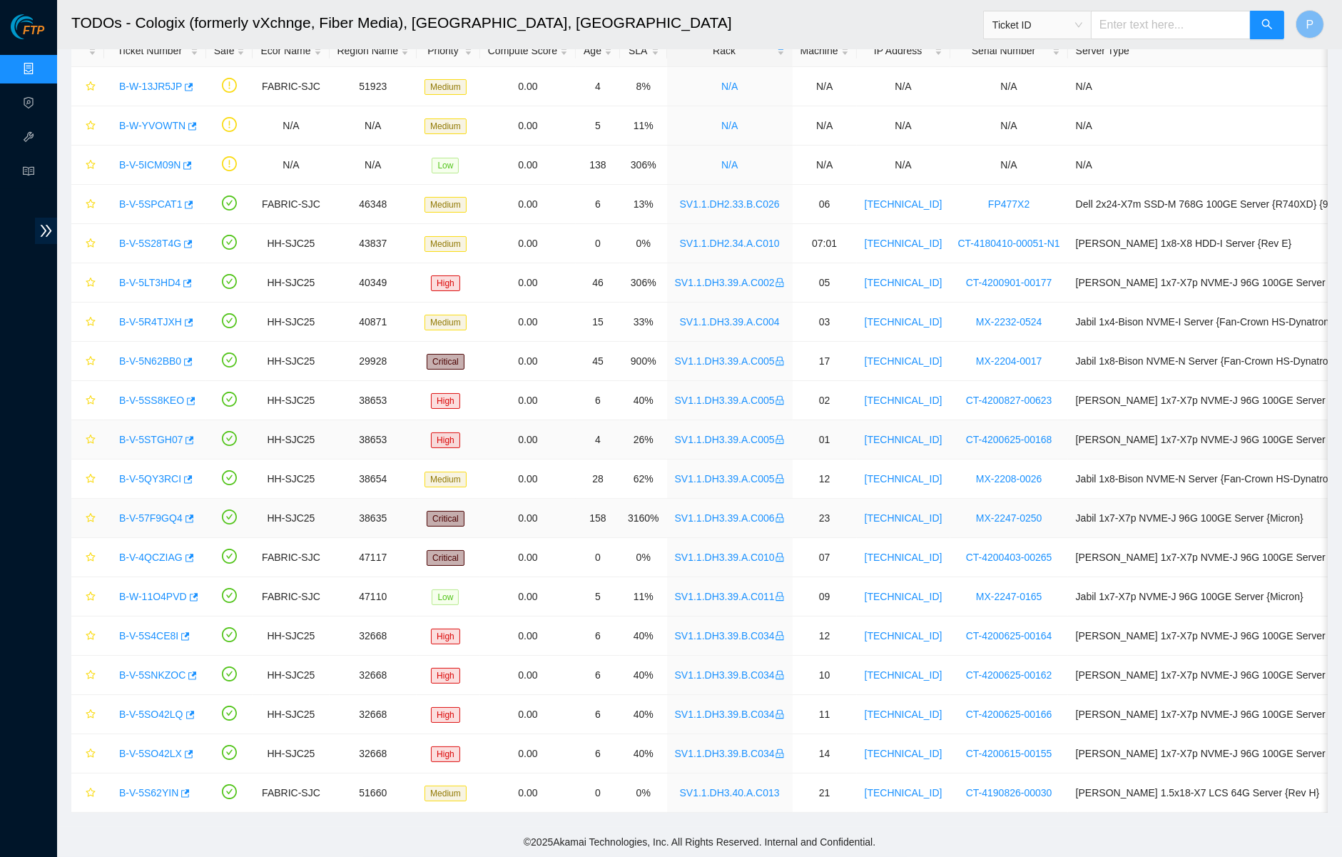
scroll to position [69, 0]
click at [151, 787] on link "B-V-5S62YIN" at bounding box center [148, 792] width 59 height 11
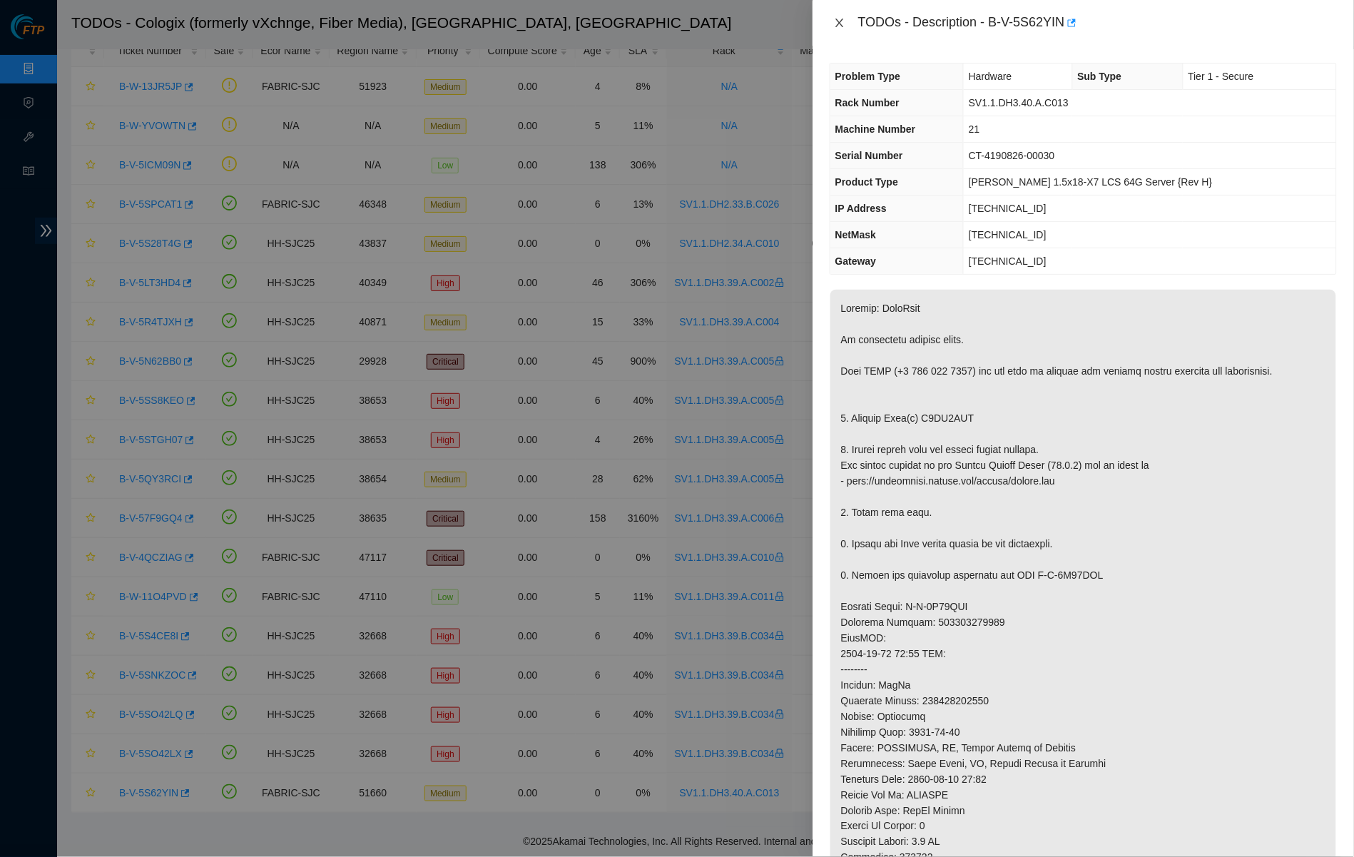
click at [849, 21] on button "Close" at bounding box center [840, 23] width 20 height 14
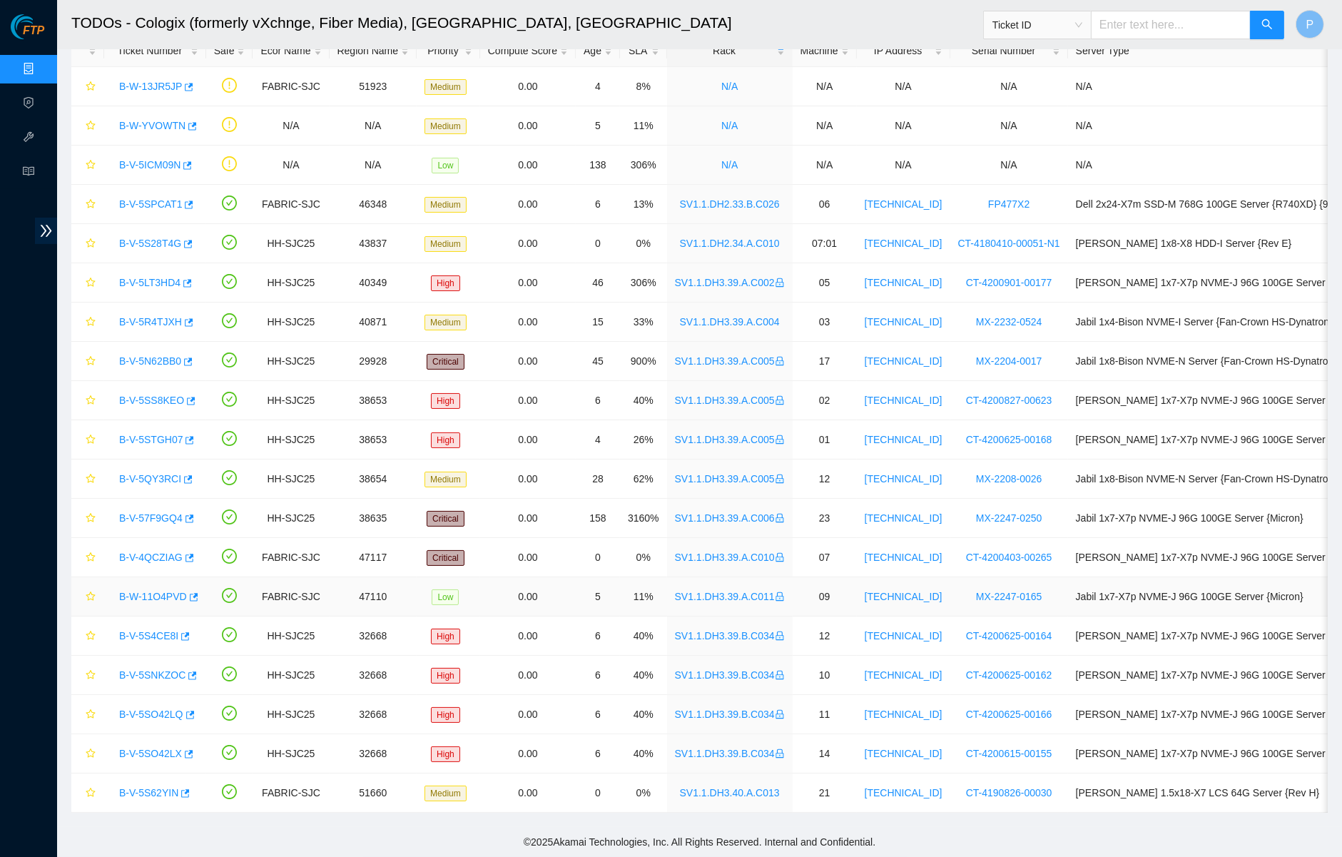
click at [155, 591] on link "B-W-11O4PVD" at bounding box center [153, 596] width 68 height 11
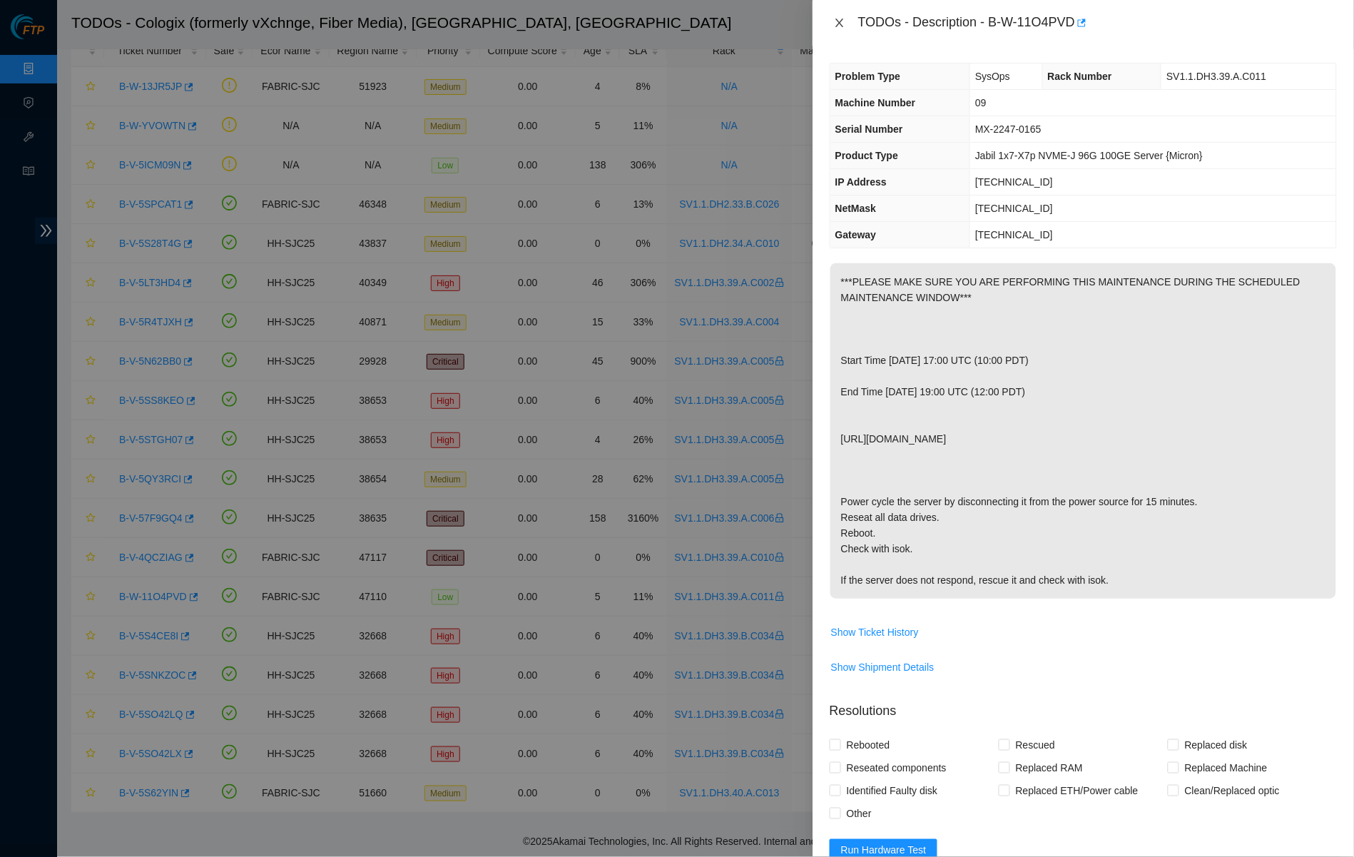
click at [834, 23] on icon "close" at bounding box center [839, 22] width 11 height 11
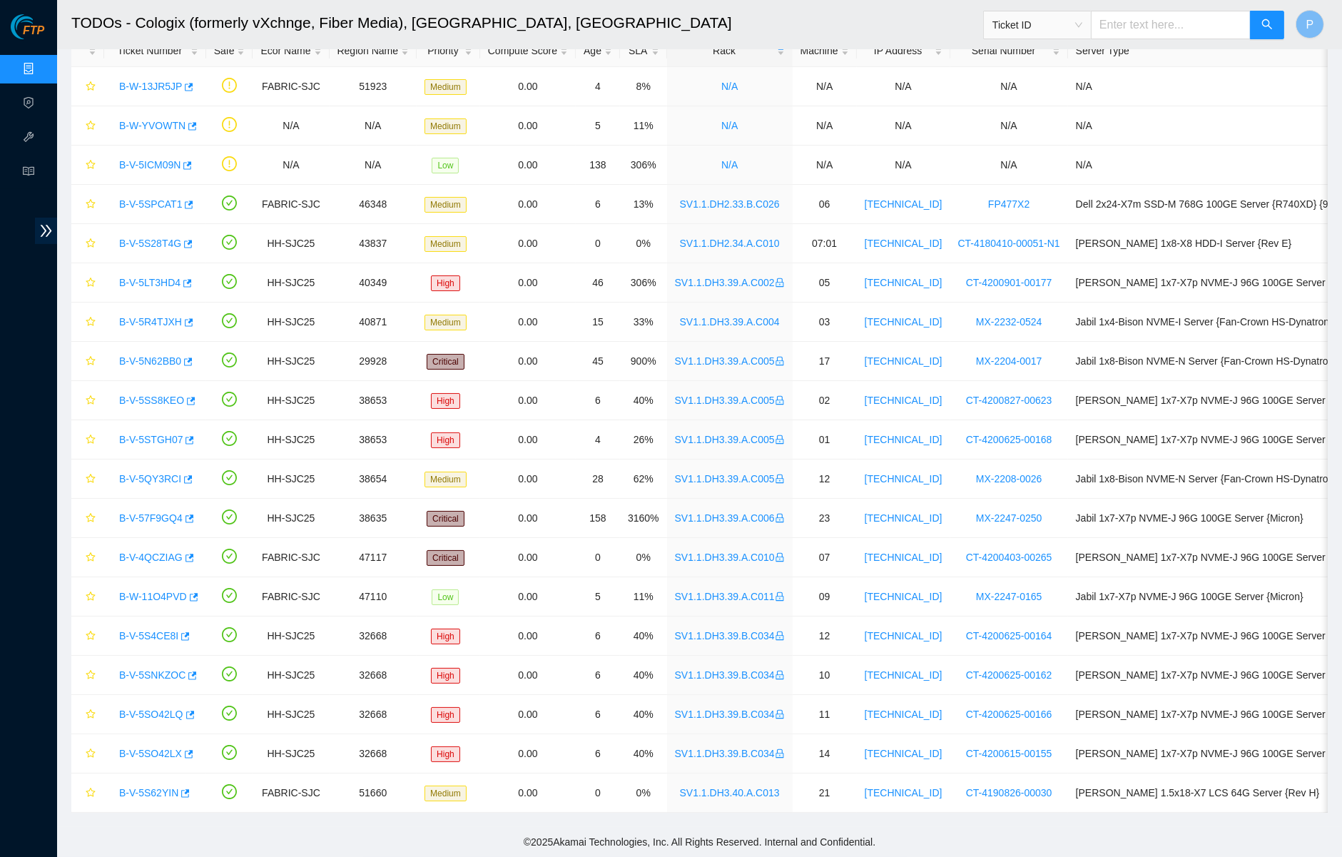
click at [41, 63] on link "Data Centers" at bounding box center [70, 68] width 58 height 11
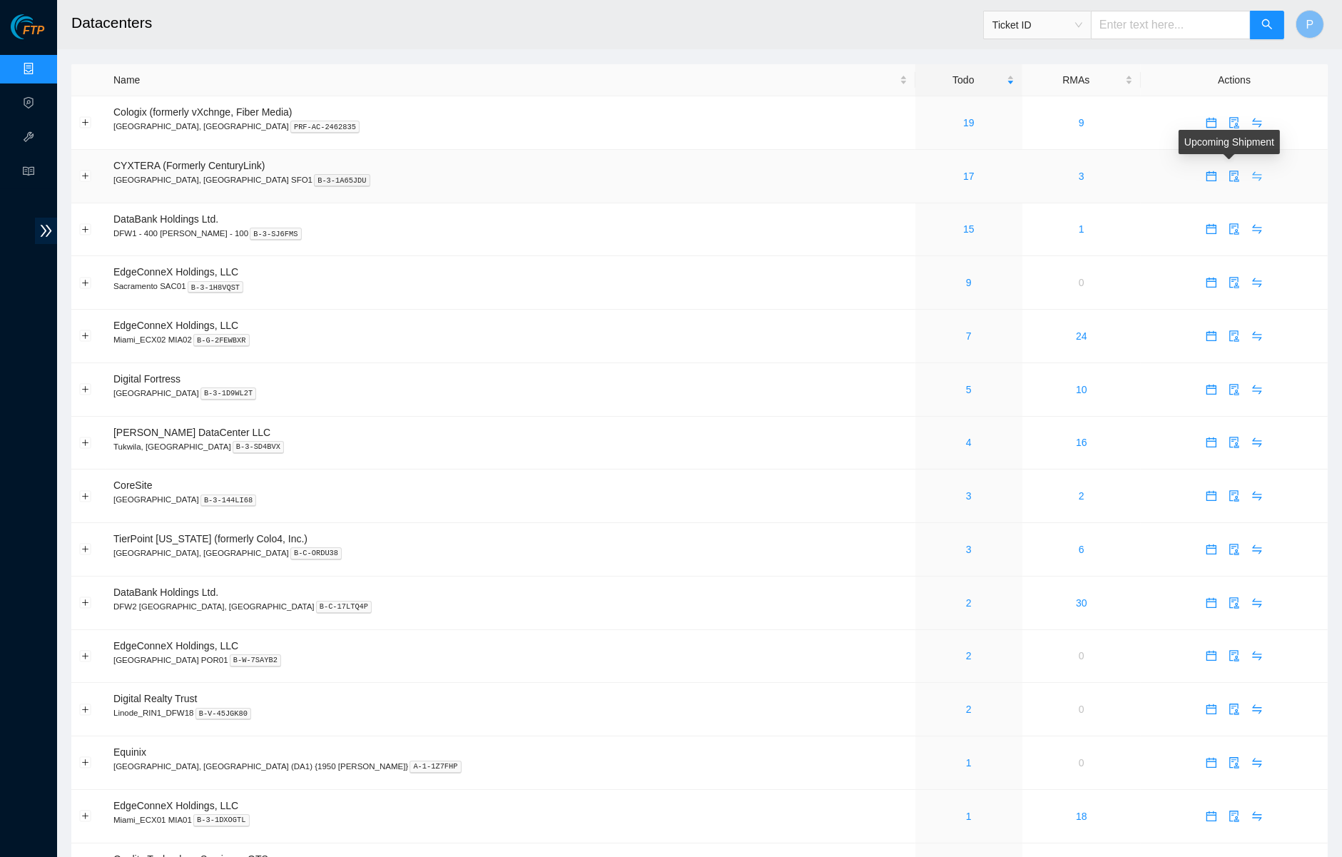
click at [1253, 175] on icon "swap" at bounding box center [1257, 175] width 9 height 9
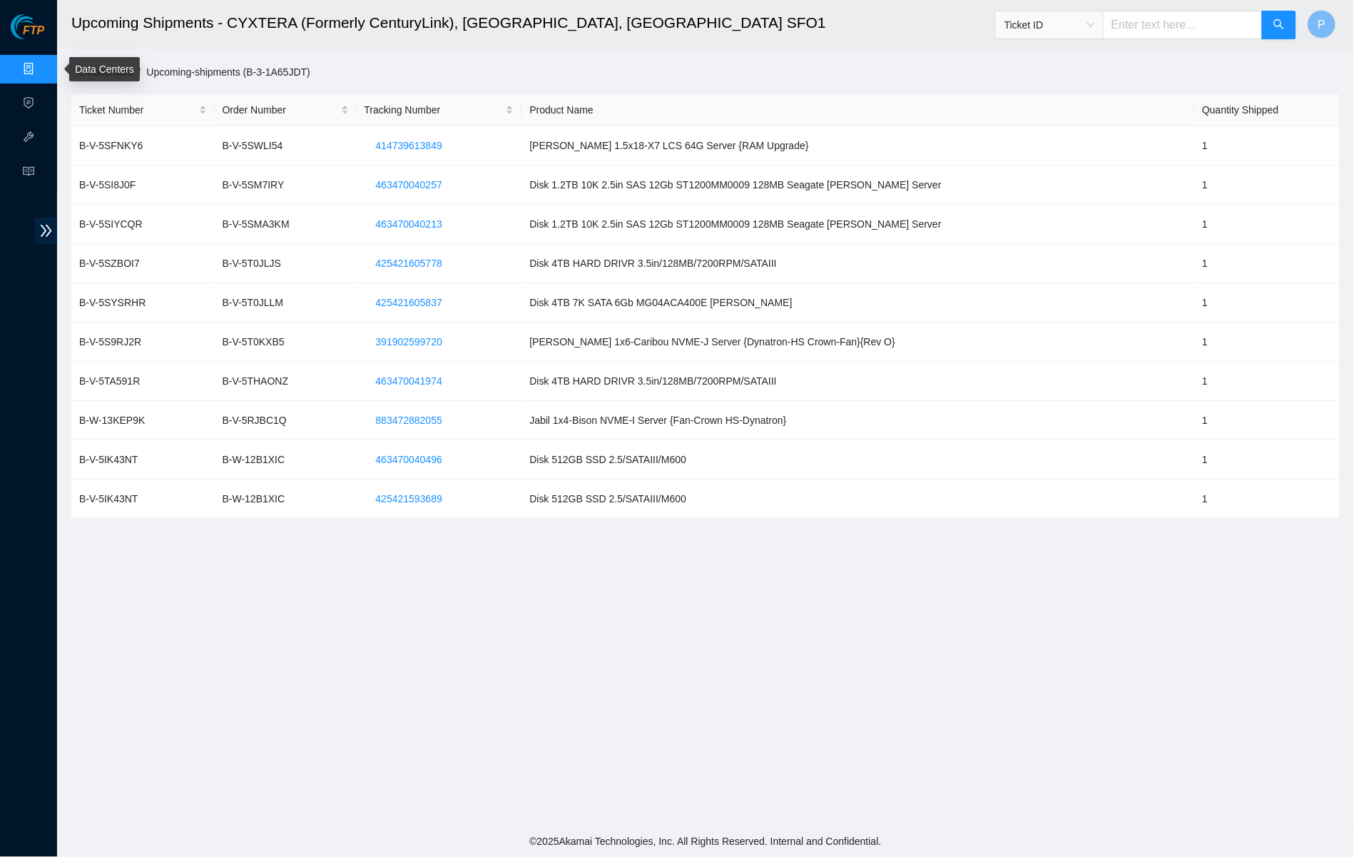
click at [41, 63] on link "Data Centers" at bounding box center [70, 68] width 58 height 11
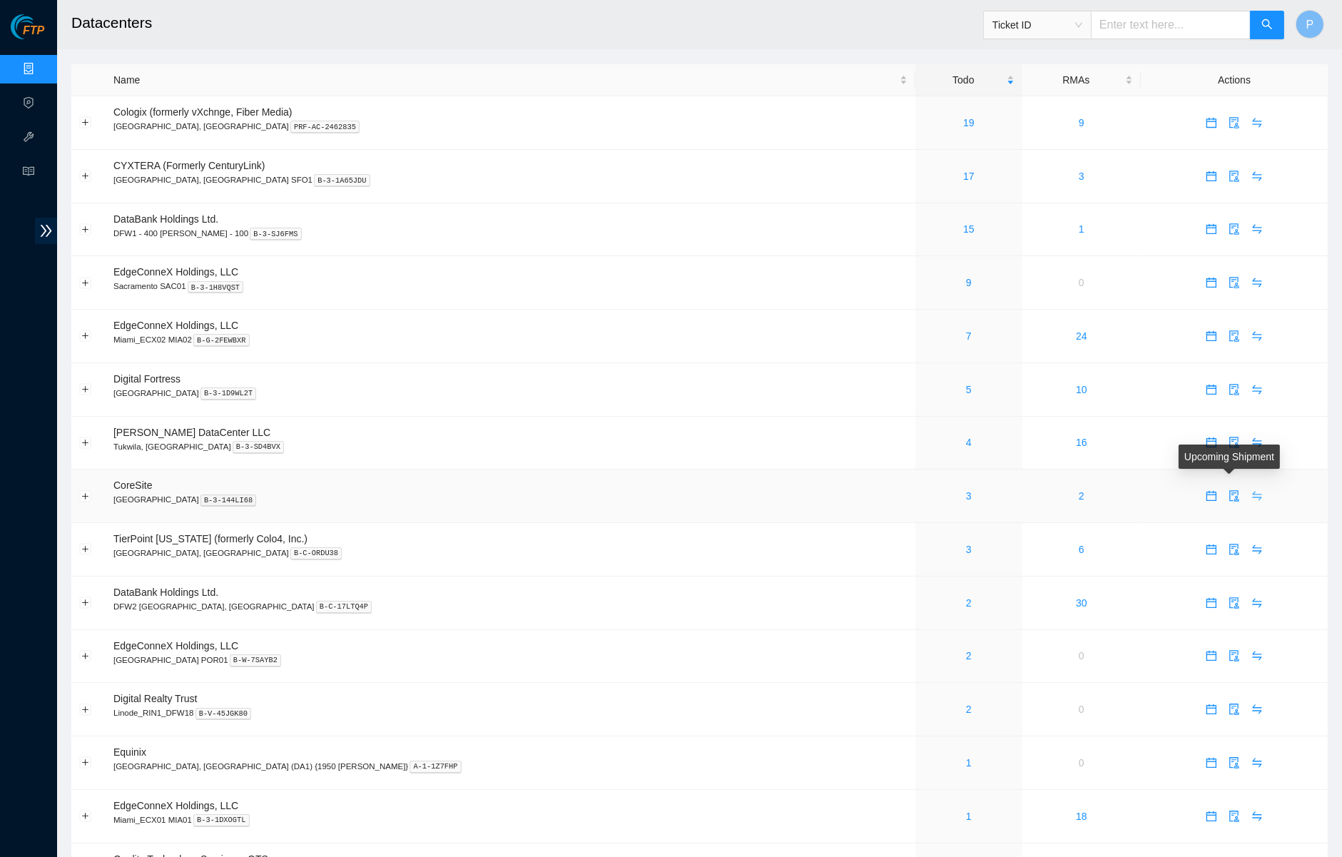
click at [1253, 492] on icon "swap" at bounding box center [1257, 496] width 9 height 9
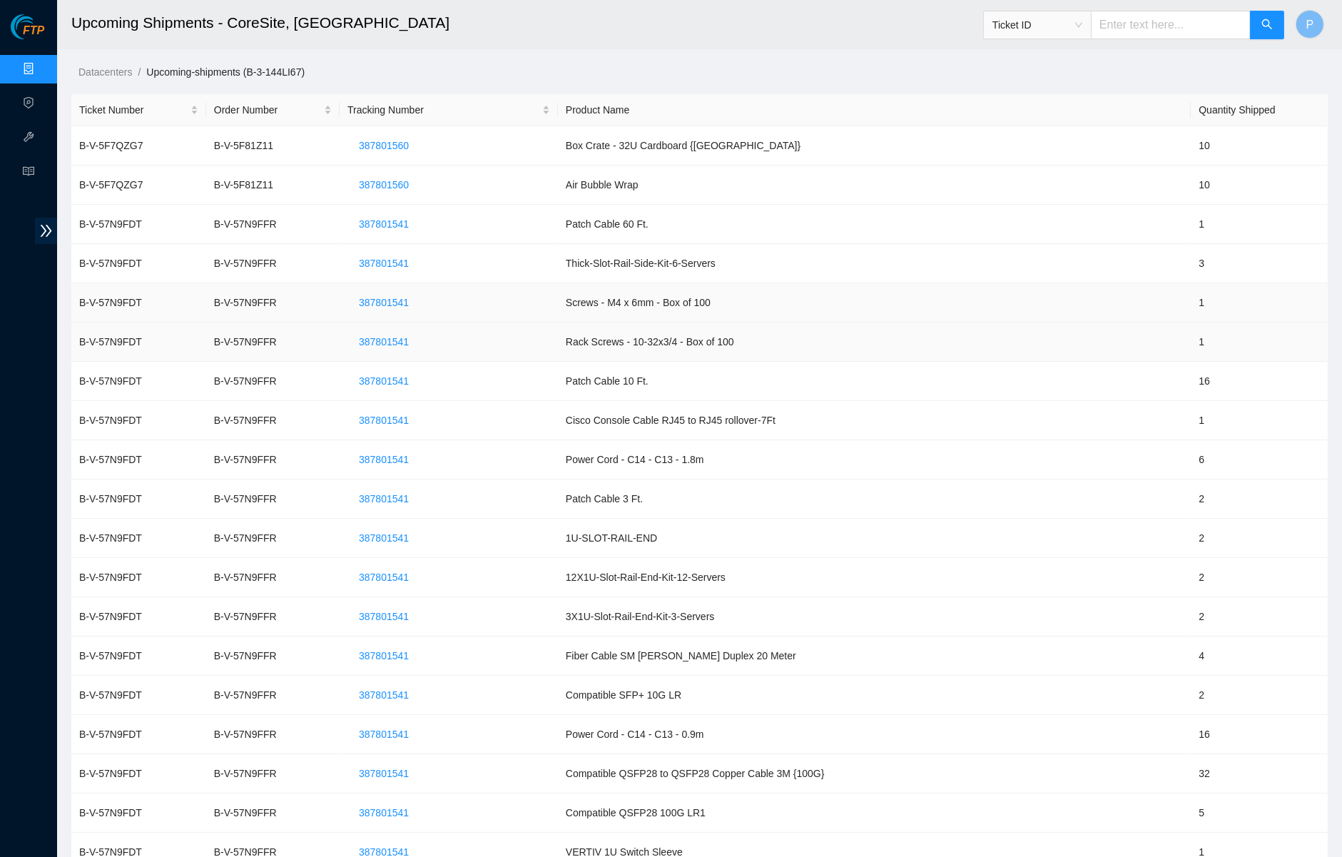
click at [645, 295] on td "Screws - M4 x 6mm - Box of 100" at bounding box center [874, 302] width 633 height 39
click at [41, 69] on link "Data Centers" at bounding box center [70, 68] width 58 height 11
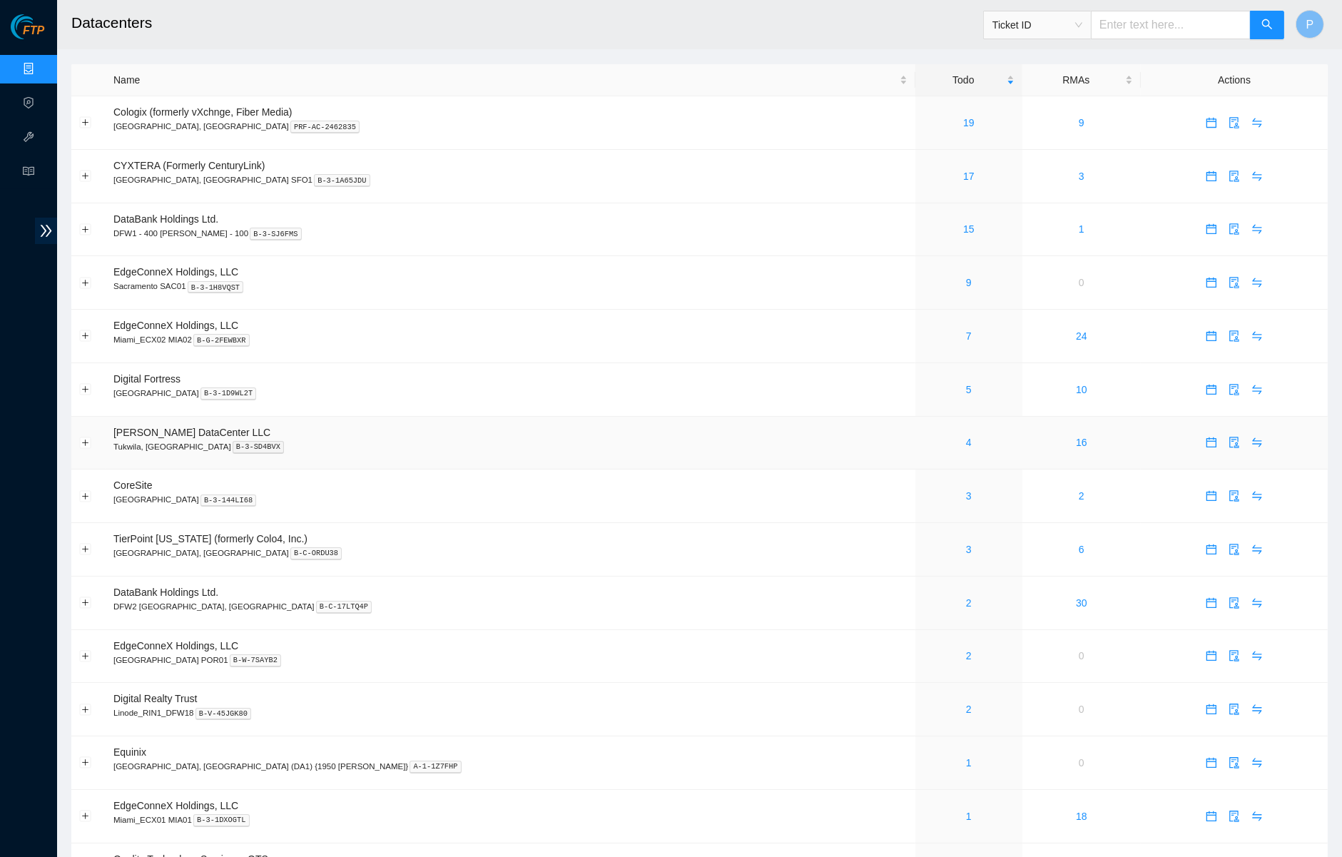
click at [1022, 429] on td "16" at bounding box center [1081, 444] width 119 height 54
